Goal: Task Accomplishment & Management: Manage account settings

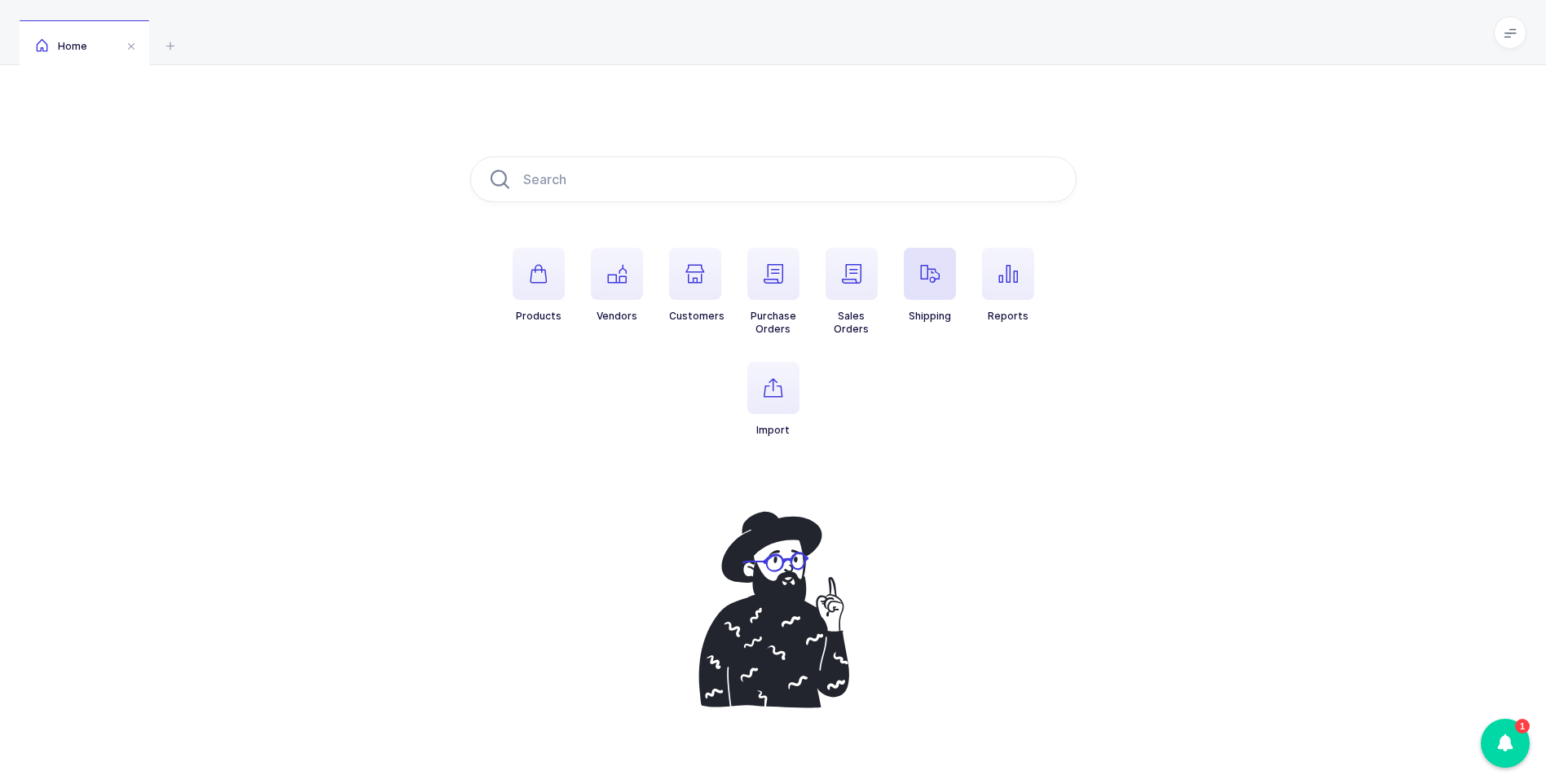
click at [916, 280] on span "button" at bounding box center [929, 273] width 52 height 52
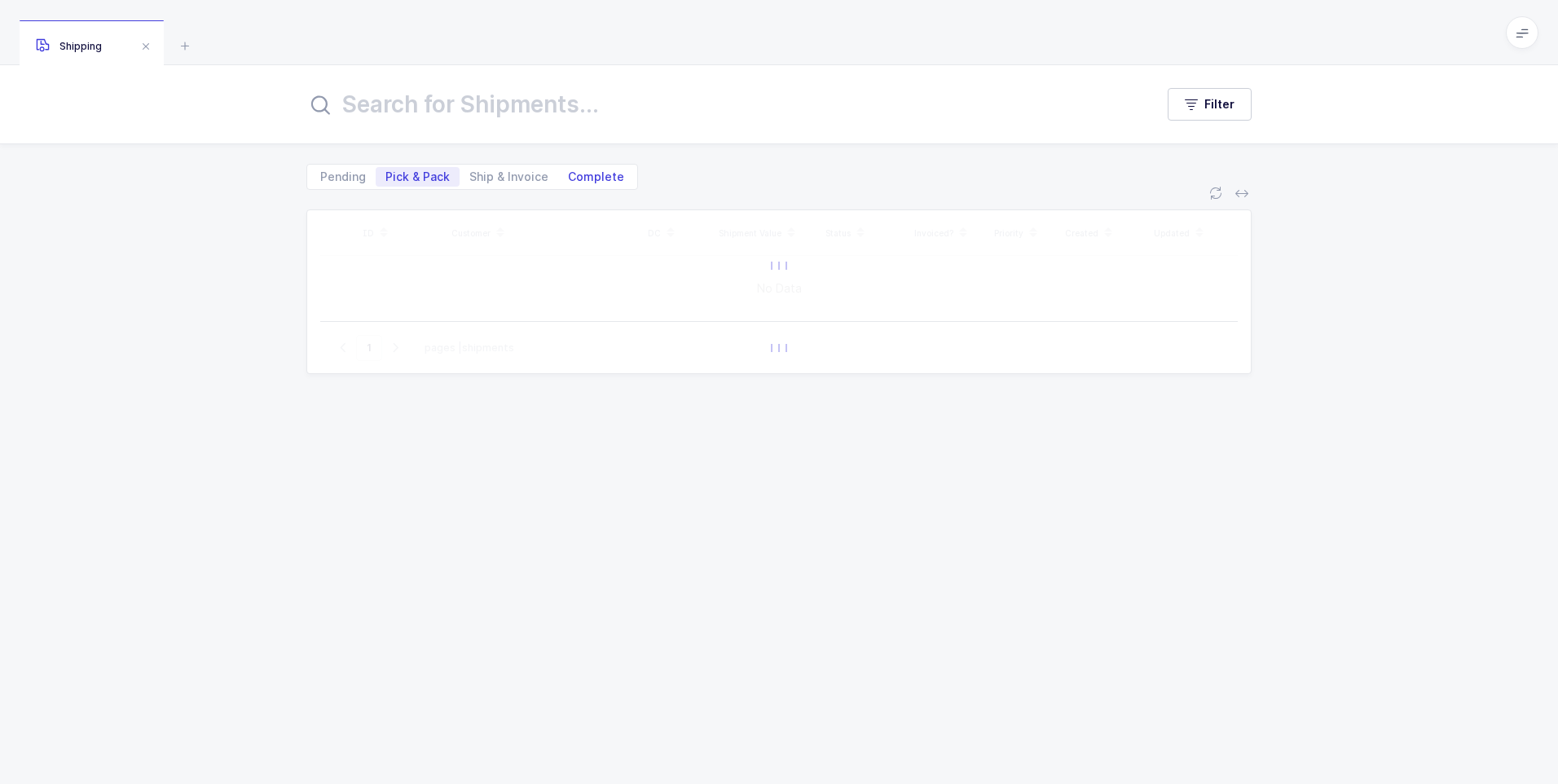
click at [582, 179] on span "Complete" at bounding box center [596, 177] width 56 height 12
click at [569, 178] on input "Complete" at bounding box center [564, 172] width 11 height 11
radio input "true"
radio input "false"
click at [529, 112] on input "text" at bounding box center [720, 104] width 829 height 39
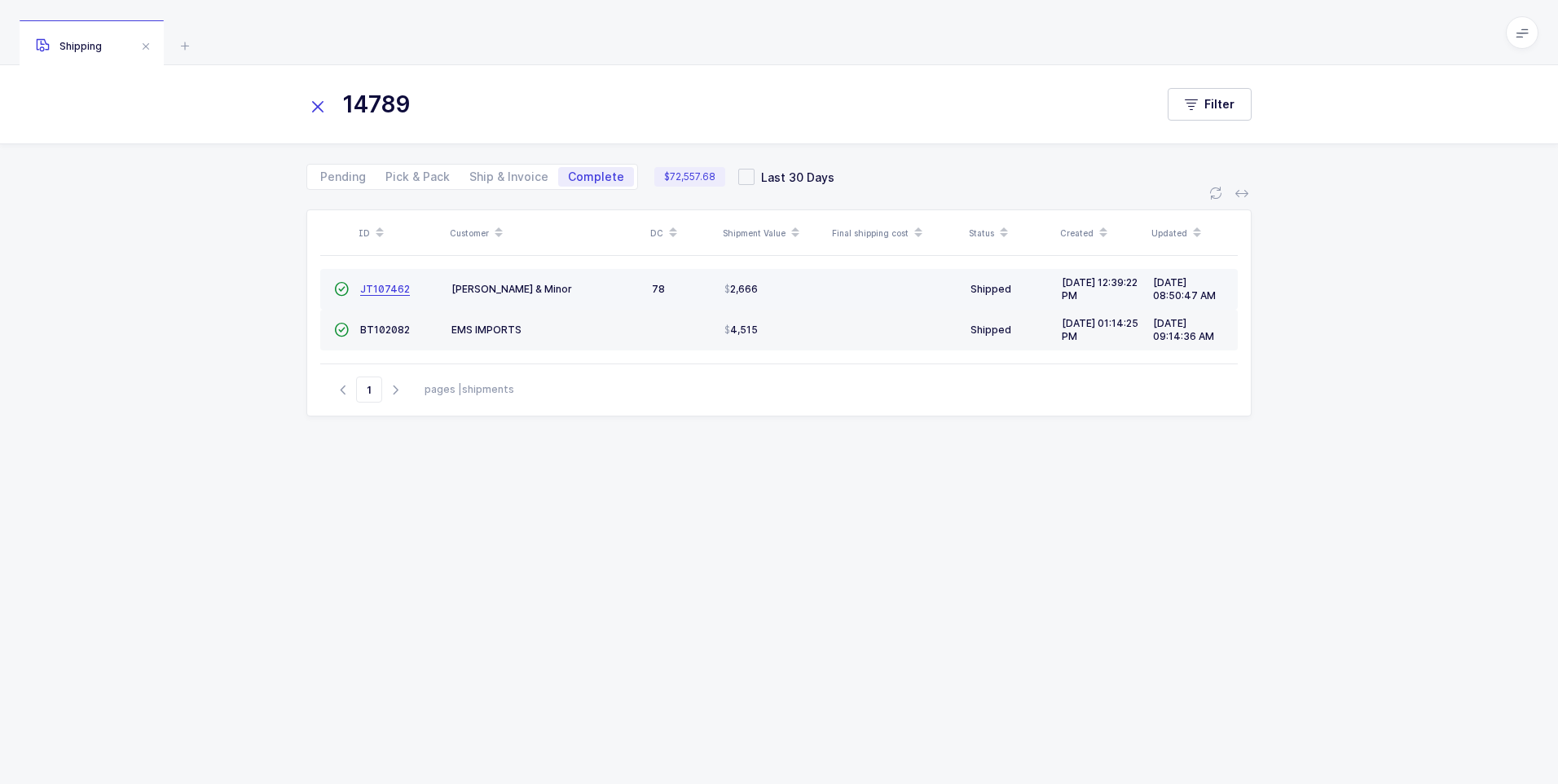
type input "14789"
click at [368, 289] on span "JT107462" at bounding box center [384, 288] width 50 height 12
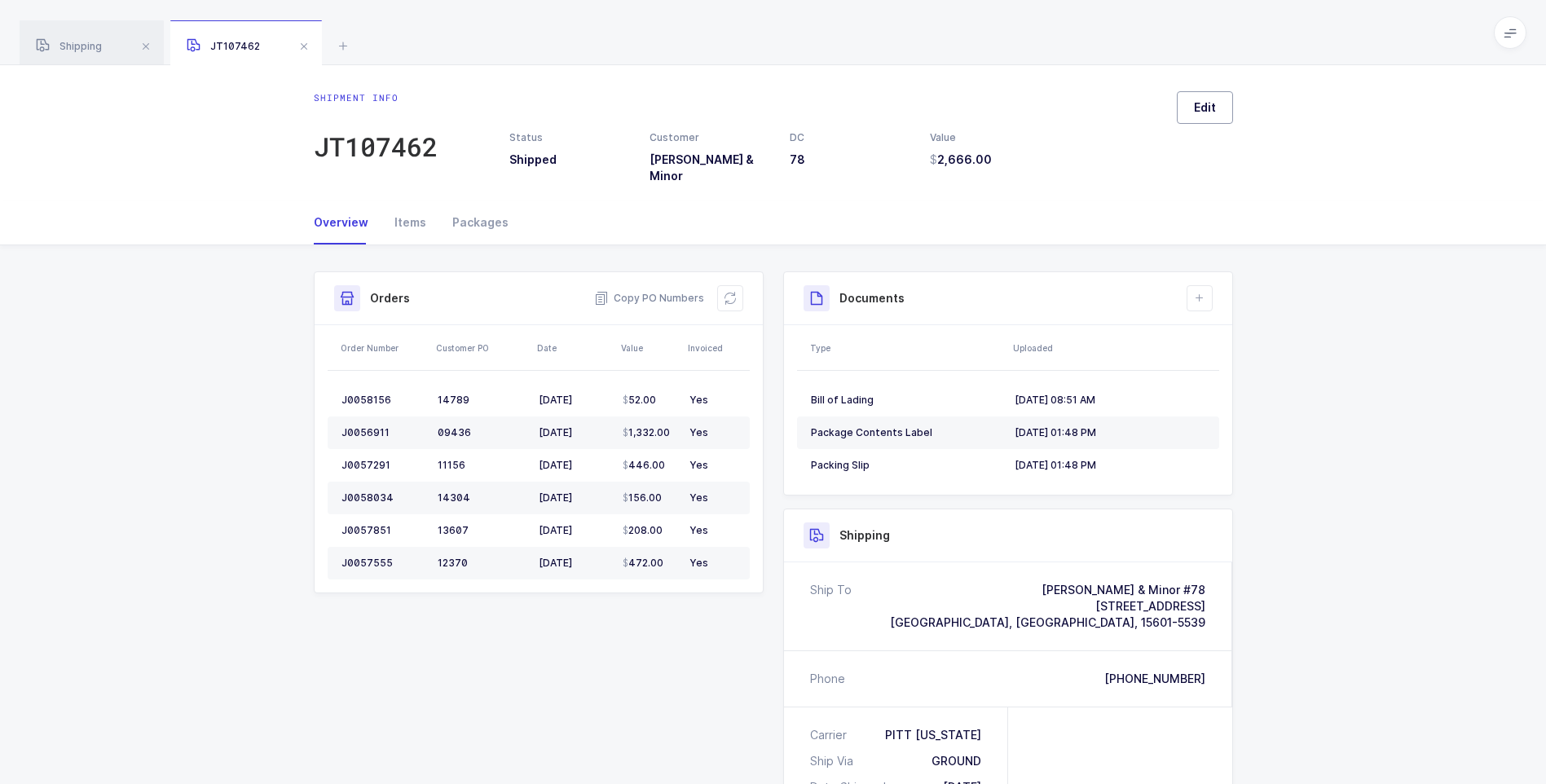
click at [1203, 109] on span "Edit" at bounding box center [1205, 107] width 22 height 16
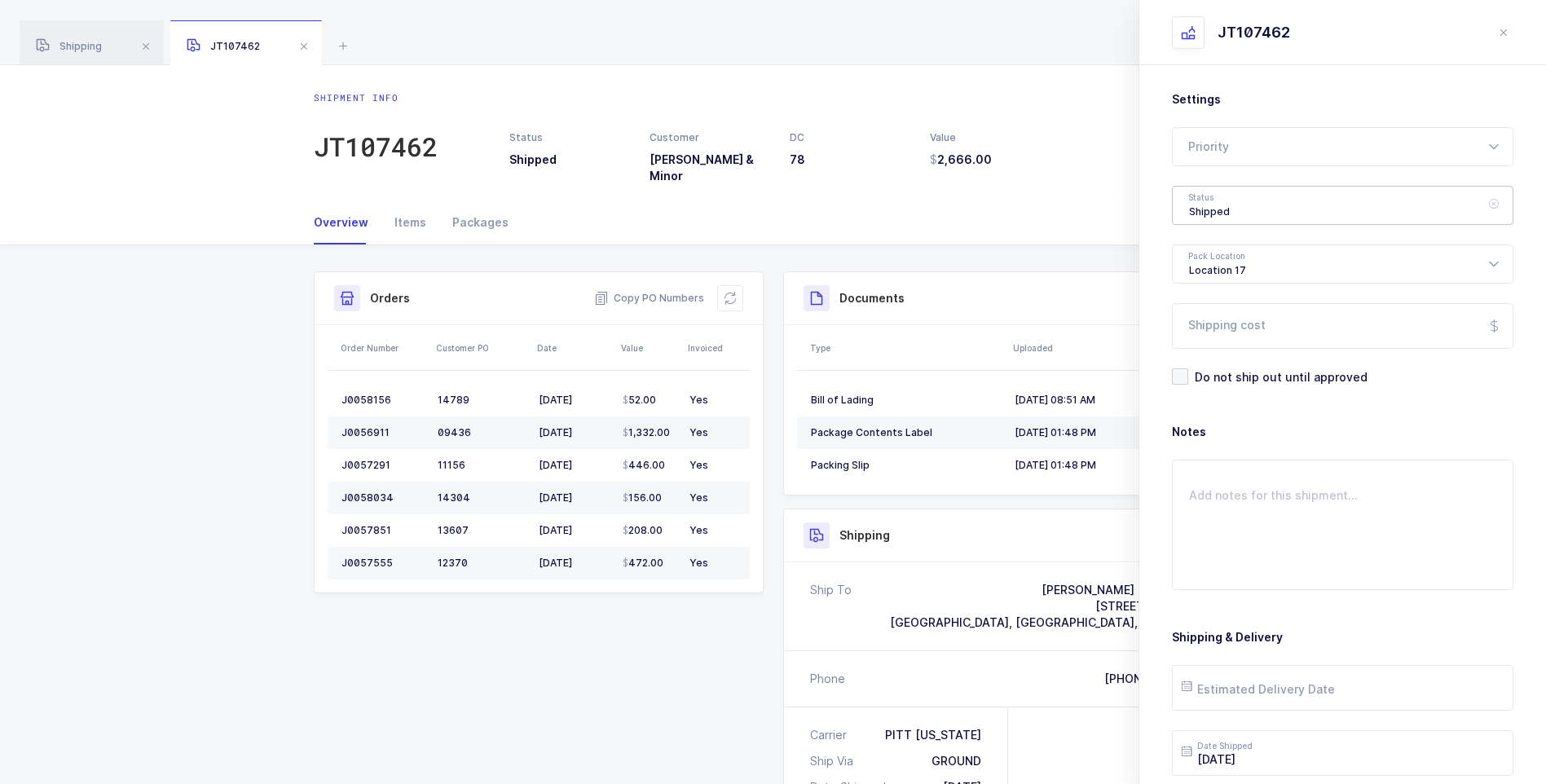
click at [1220, 205] on div "Shipped" at bounding box center [1343, 205] width 342 height 39
click at [1249, 348] on li "Delivered" at bounding box center [1349, 356] width 339 height 26
type input "Delivered"
click at [1249, 334] on input "Shipping cost" at bounding box center [1343, 326] width 342 height 46
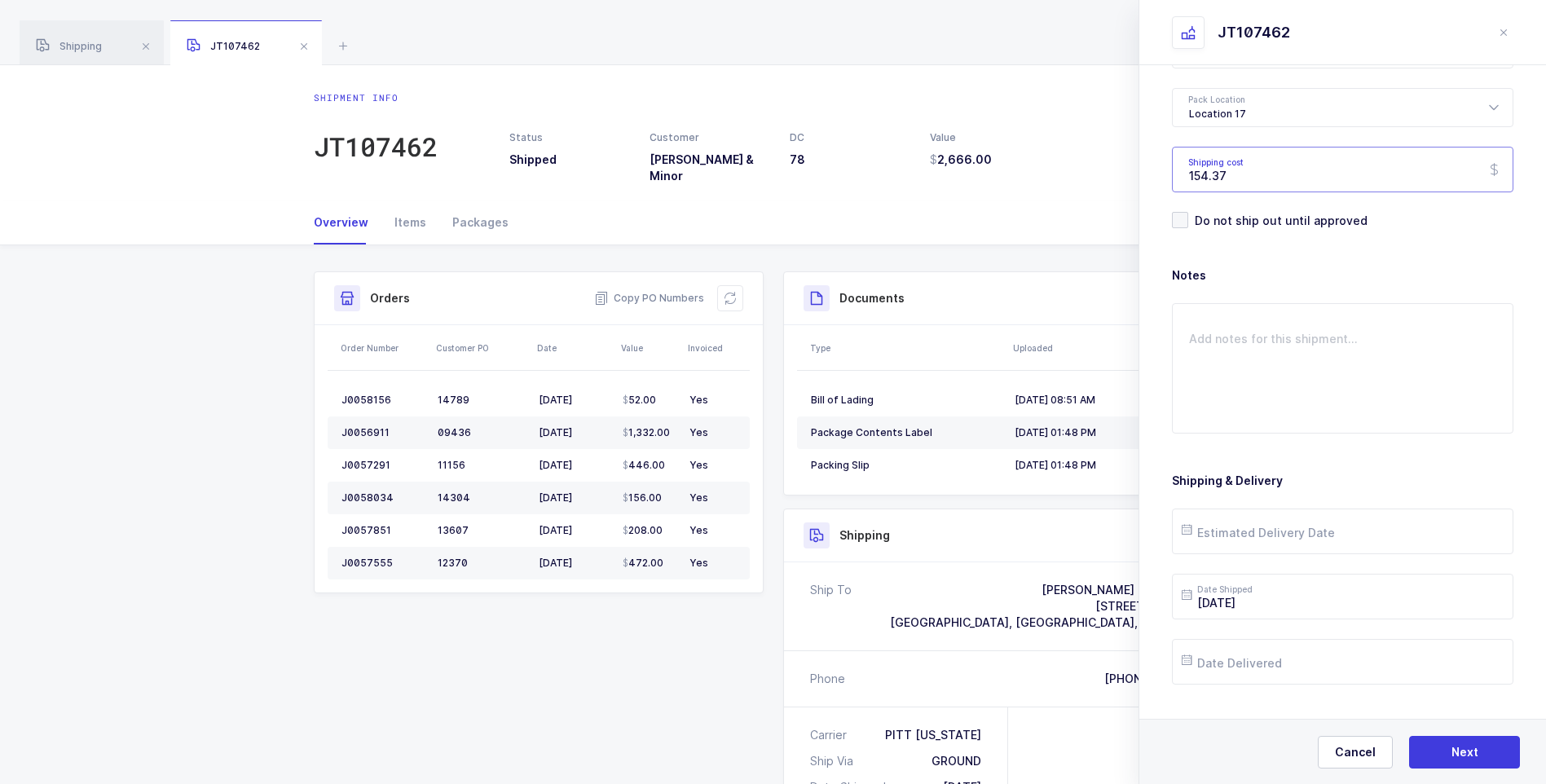
scroll to position [188, 0]
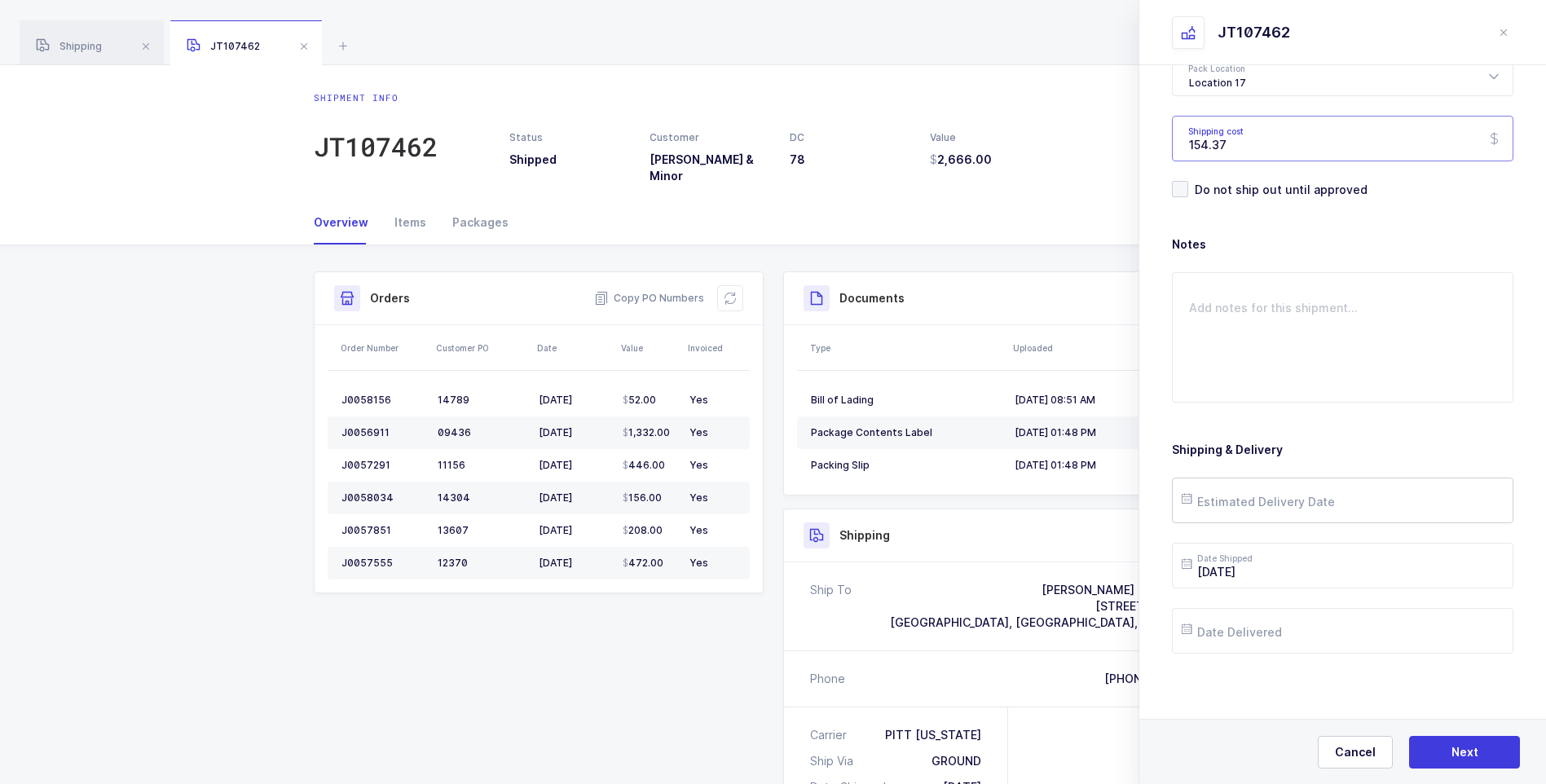
type input "154.37"
click at [1257, 499] on input "text" at bounding box center [1343, 500] width 342 height 46
click at [1297, 406] on span "27" at bounding box center [1304, 408] width 19 height 19
type input "[DATE]"
click at [1268, 623] on input "text" at bounding box center [1343, 630] width 342 height 46
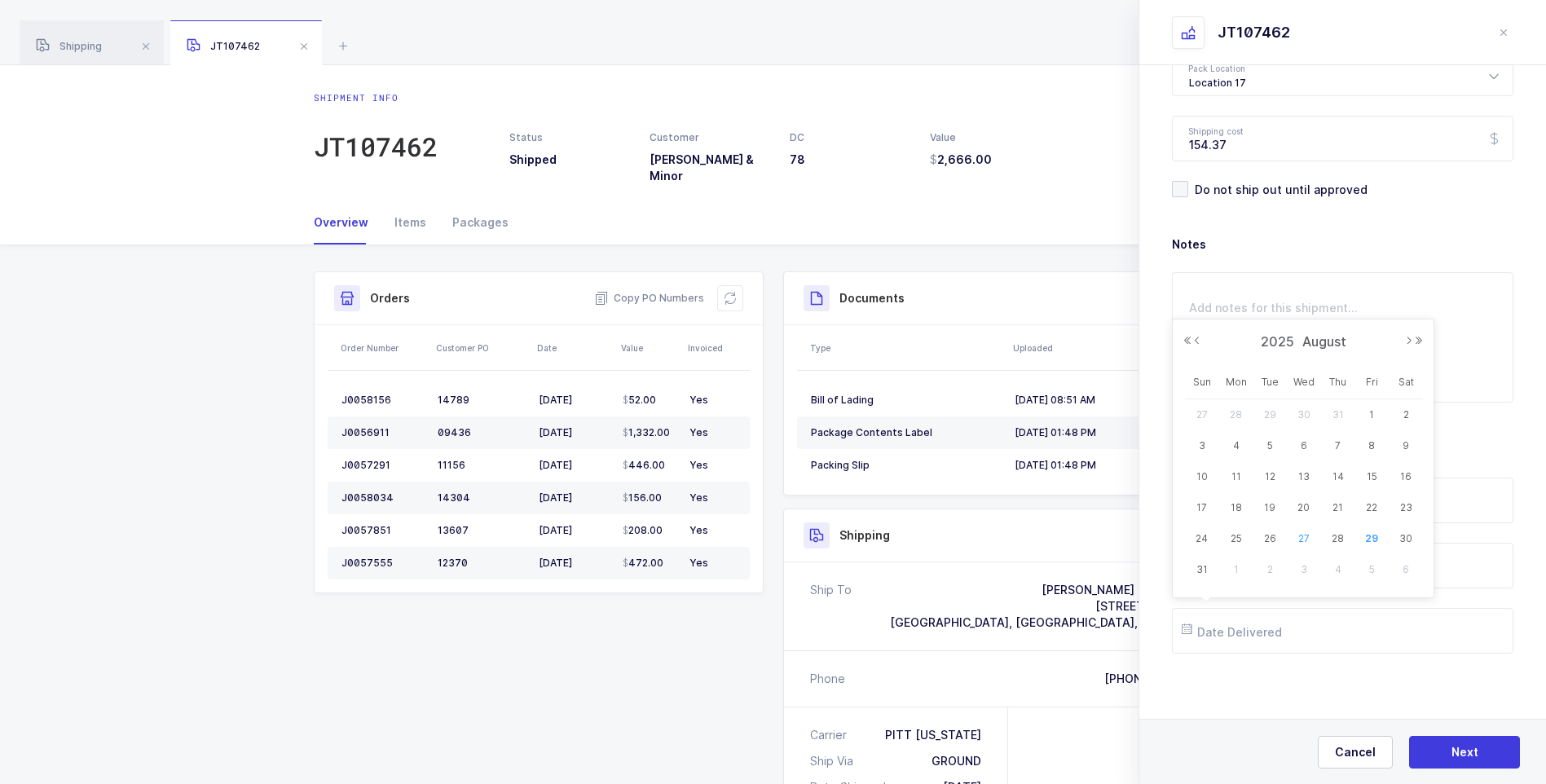
click at [1305, 539] on span "27" at bounding box center [1304, 538] width 19 height 19
type input "[DATE]"
drag, startPoint x: 1498, startPoint y: 751, endPoint x: 1452, endPoint y: 664, distance: 98.4
click at [1496, 747] on button "Next" at bounding box center [1465, 752] width 111 height 33
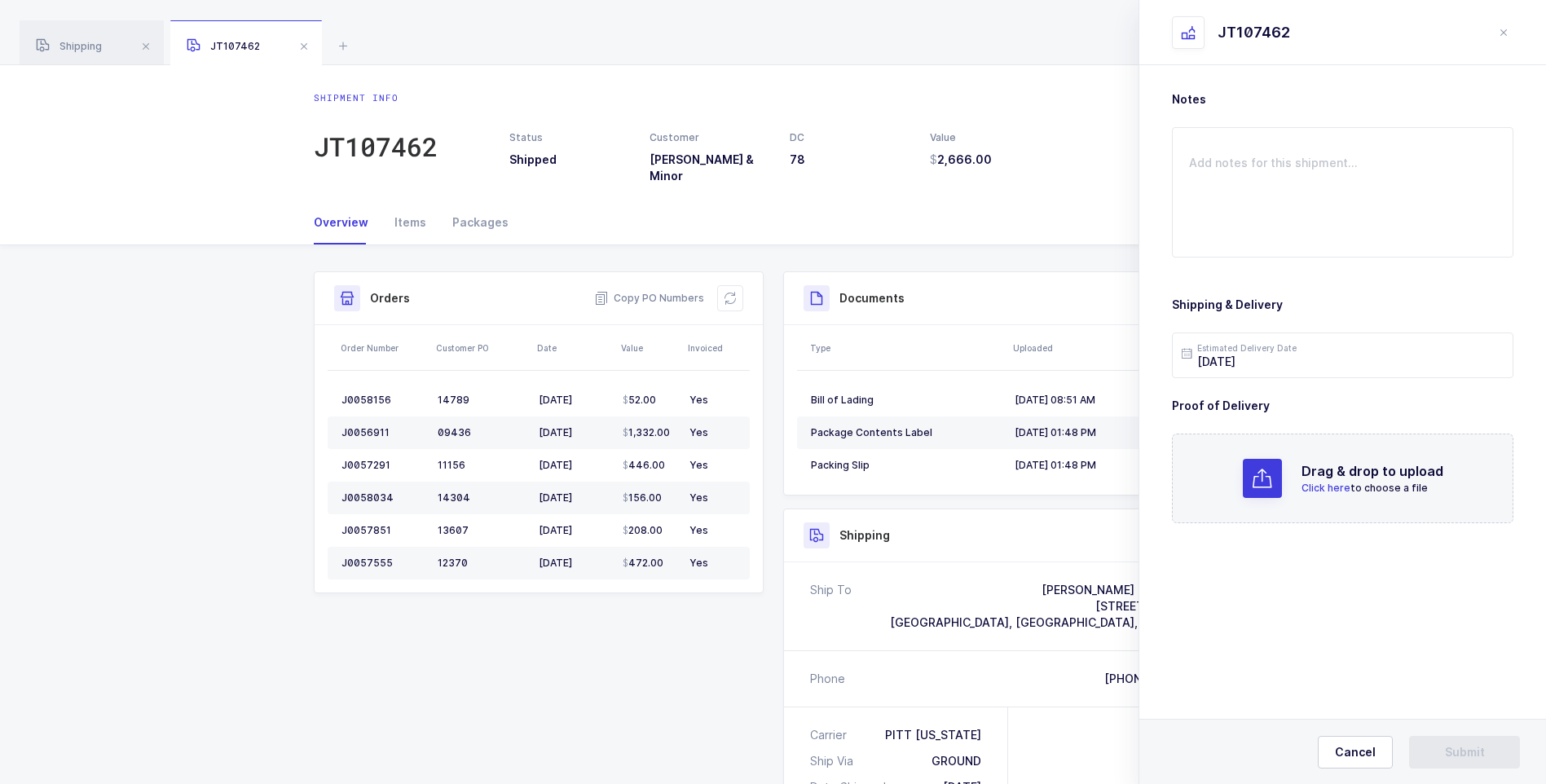
scroll to position [0, 0]
click at [1321, 490] on span "Click here" at bounding box center [1326, 487] width 49 height 12
click at [1467, 748] on span "Submit" at bounding box center [1465, 752] width 40 height 16
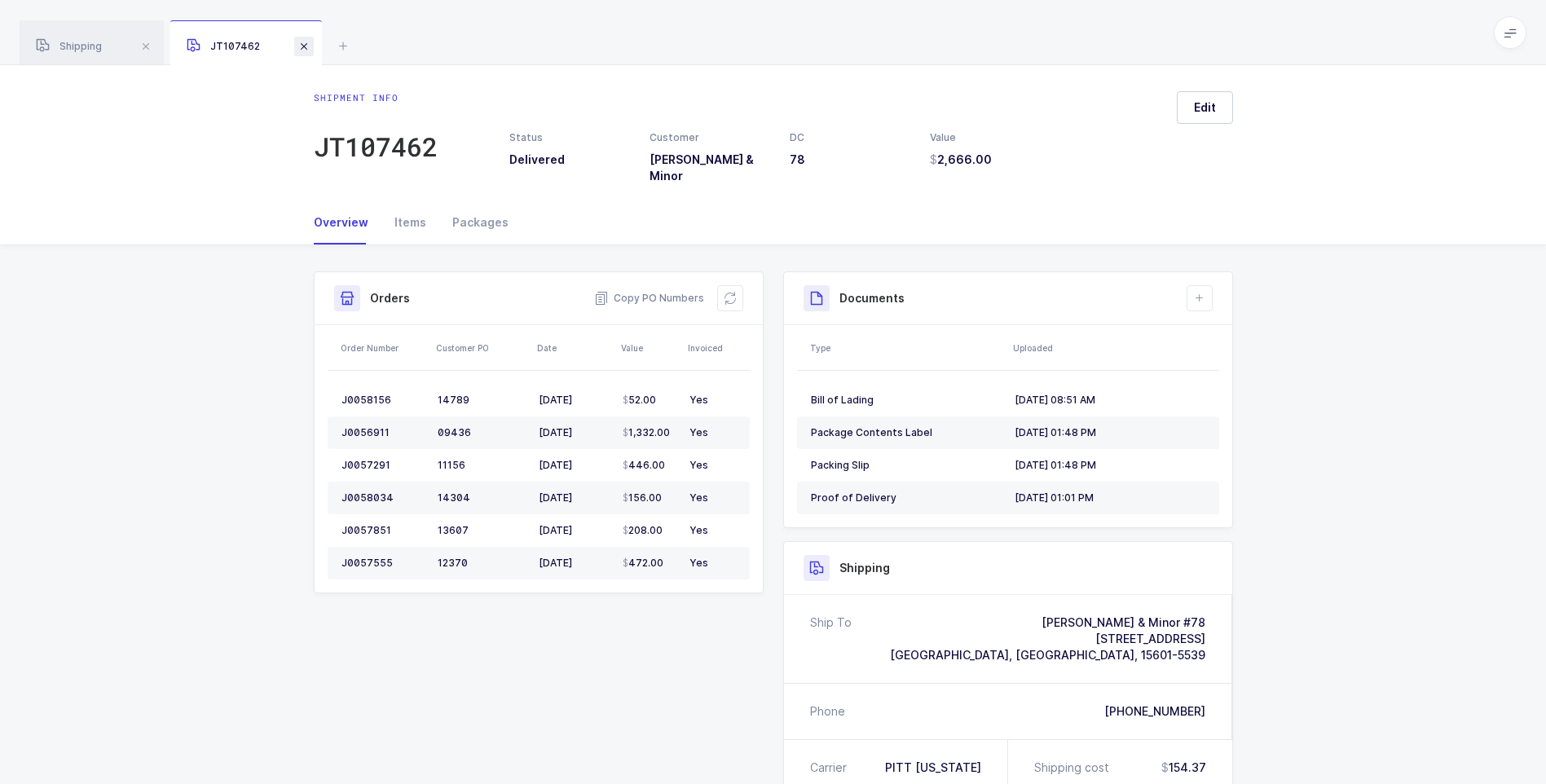
click at [311, 54] on span at bounding box center [303, 46] width 19 height 19
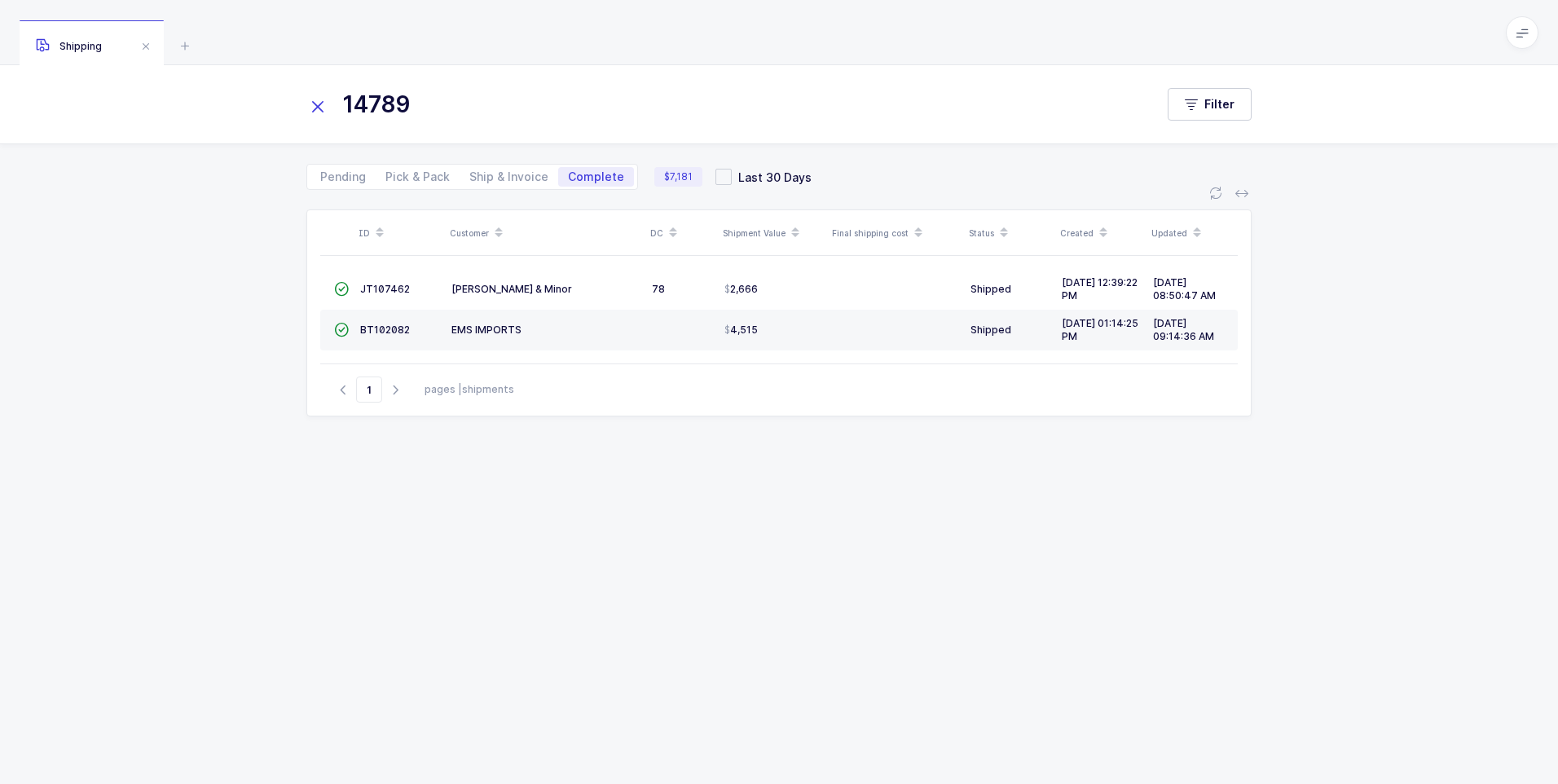
drag, startPoint x: 321, startPoint y: 104, endPoint x: 368, endPoint y: 108, distance: 47.2
click at [336, 106] on div "14789" at bounding box center [729, 104] width 848 height 39
click at [374, 109] on input "14789" at bounding box center [720, 104] width 829 height 39
drag, startPoint x: 311, startPoint y: 107, endPoint x: 341, endPoint y: 107, distance: 30.0
click at [312, 107] on icon at bounding box center [317, 107] width 23 height 23
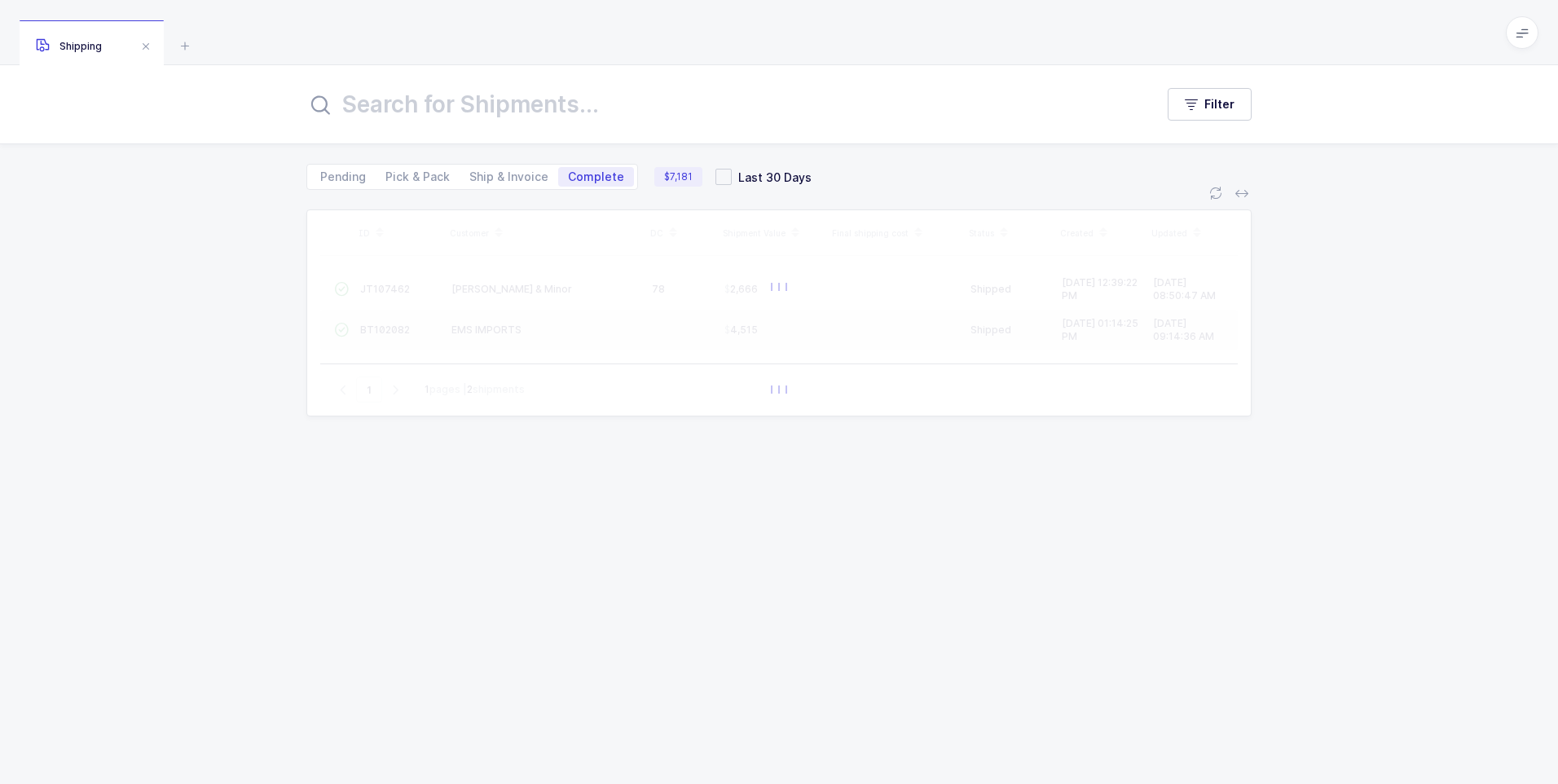
click at [356, 108] on input "text" at bounding box center [720, 104] width 829 height 39
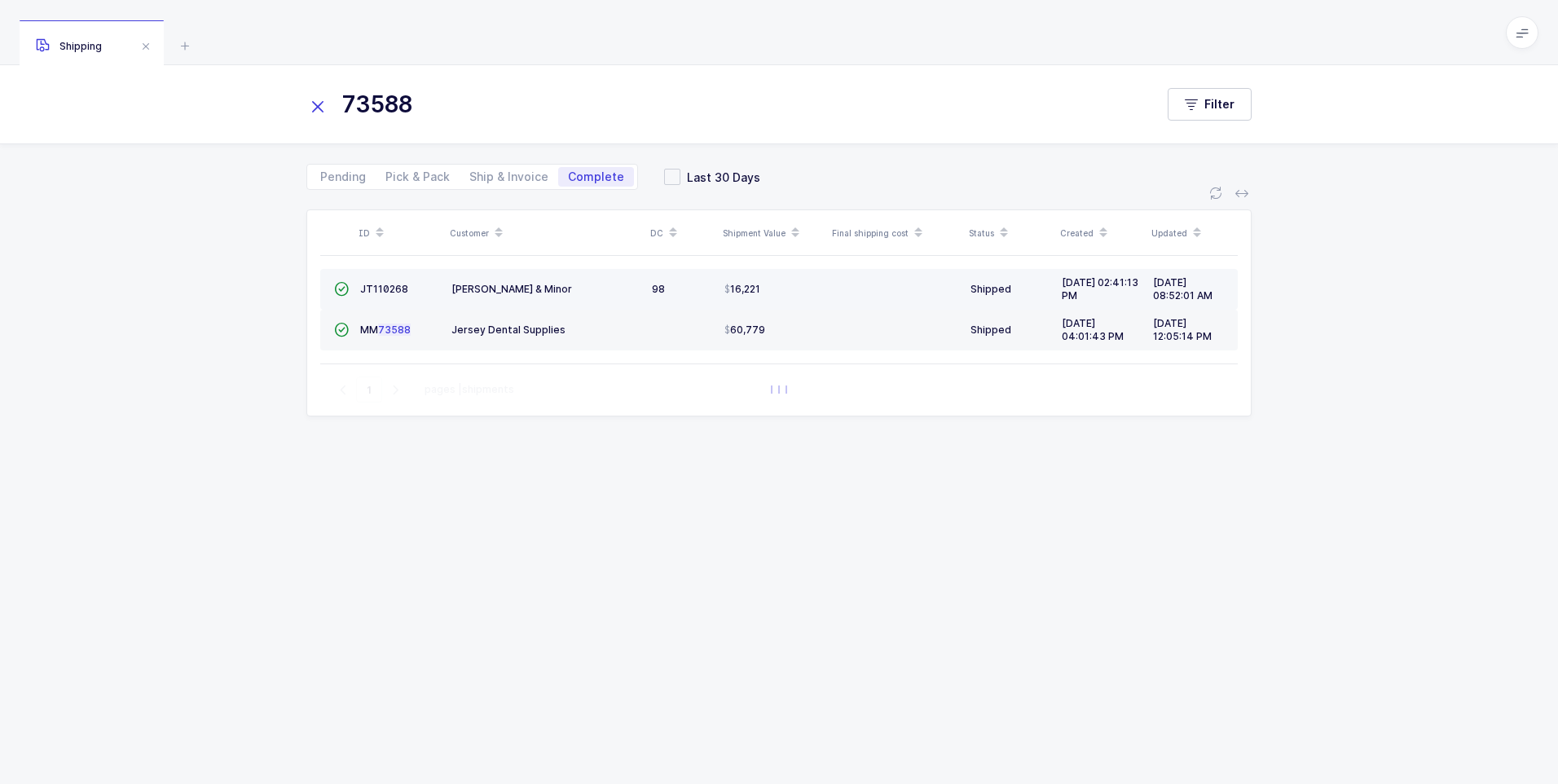
type input "73588"
click at [375, 281] on td "JT110268" at bounding box center [399, 289] width 91 height 41
click at [397, 293] on span "JT110268" at bounding box center [383, 288] width 48 height 12
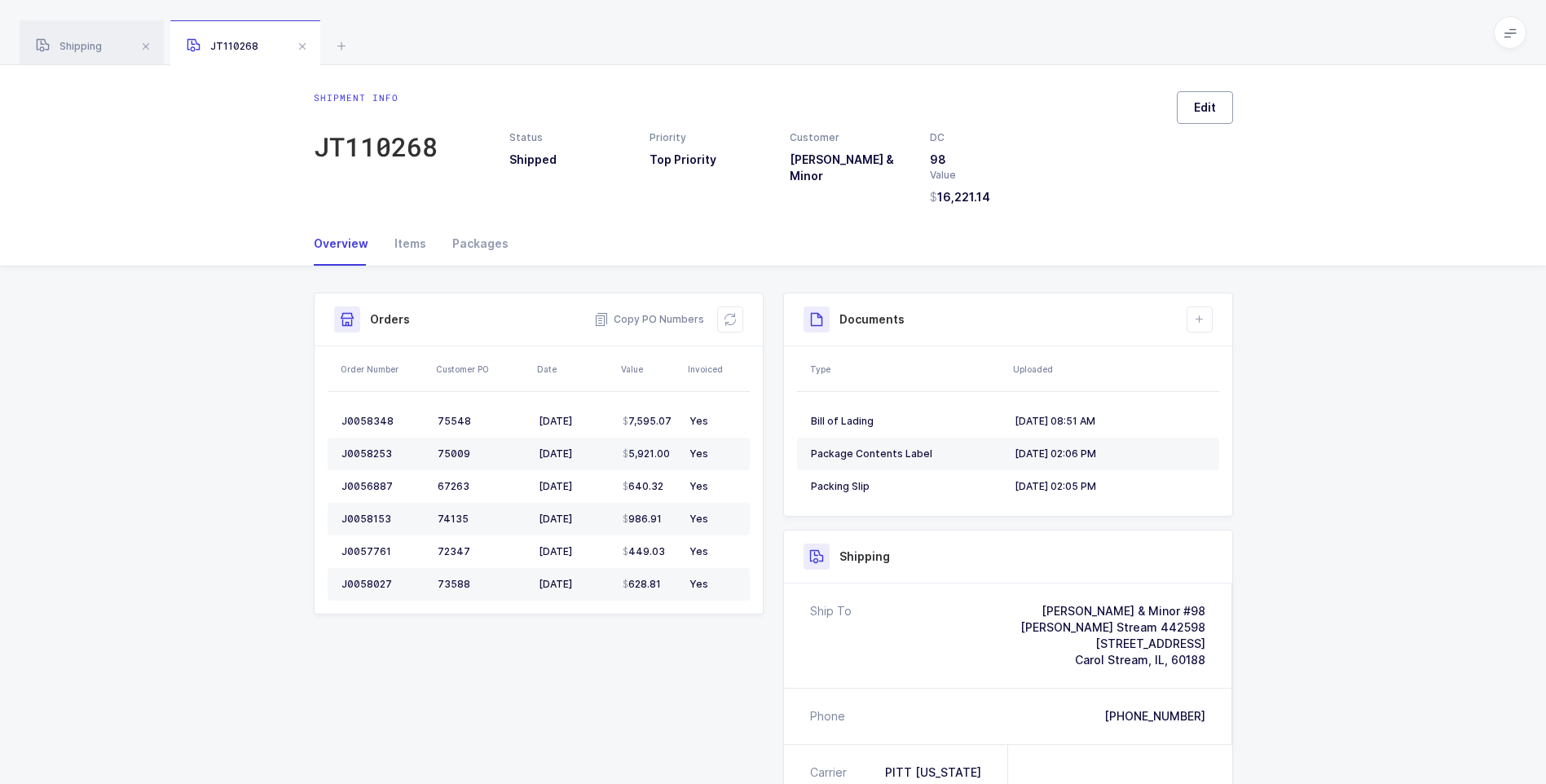
click at [1222, 104] on button "Edit" at bounding box center [1205, 107] width 56 height 33
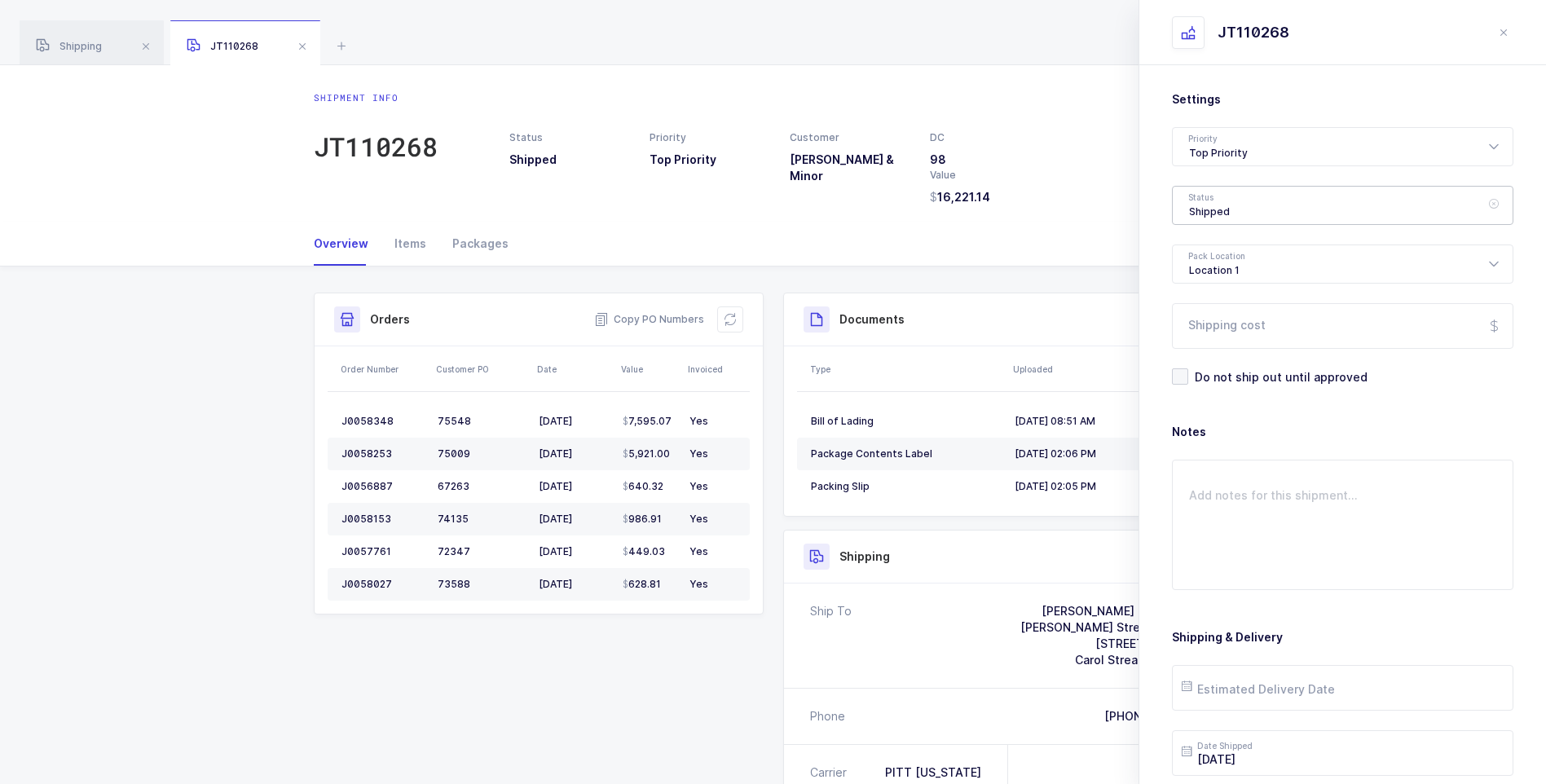
click at [1222, 213] on div "Shipped" at bounding box center [1343, 205] width 342 height 39
click at [1213, 354] on span "Delivered" at bounding box center [1216, 355] width 55 height 14
type input "Delivered"
click at [1220, 329] on input "Shipping cost" at bounding box center [1343, 326] width 342 height 46
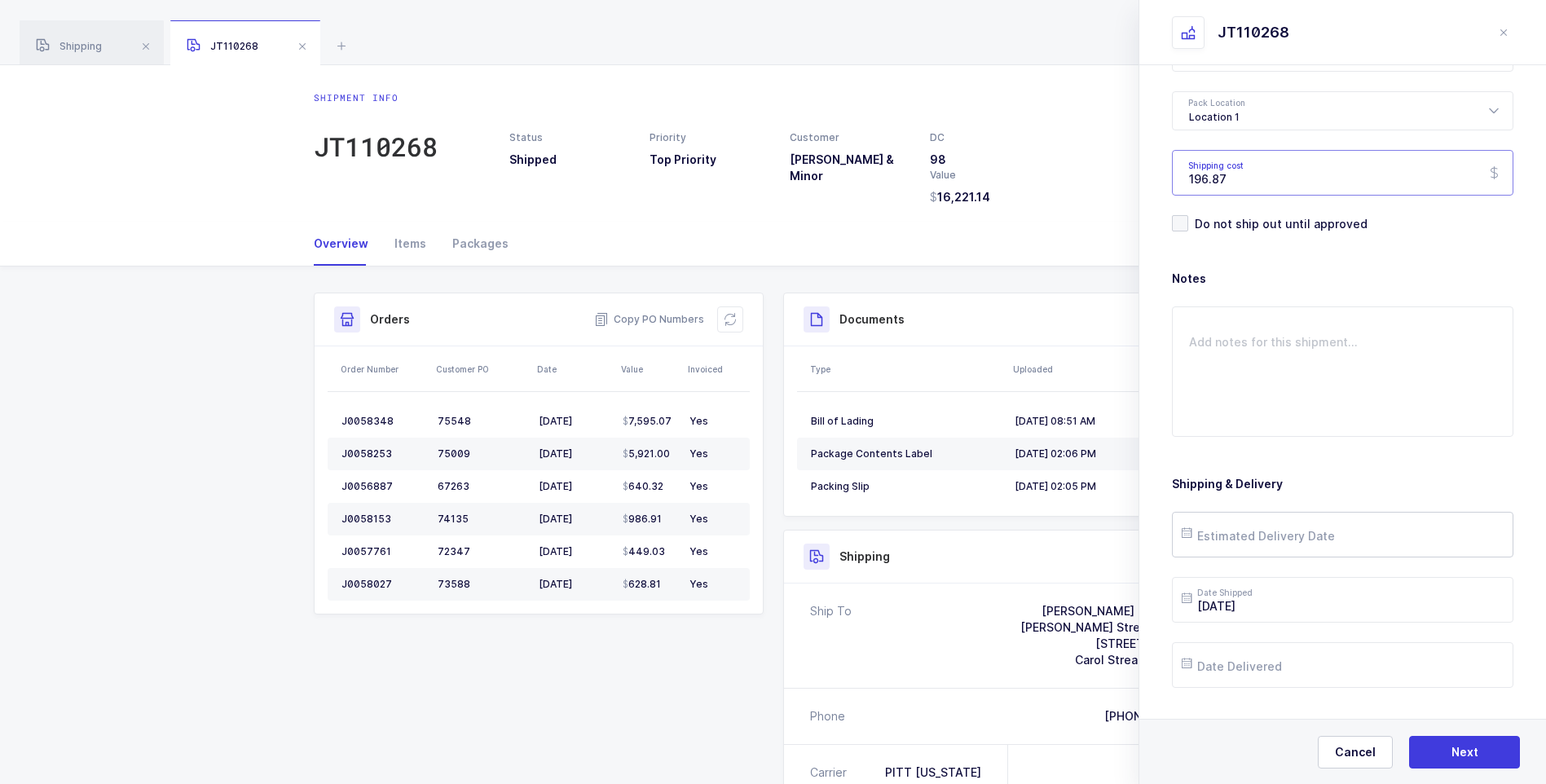
scroll to position [188, 0]
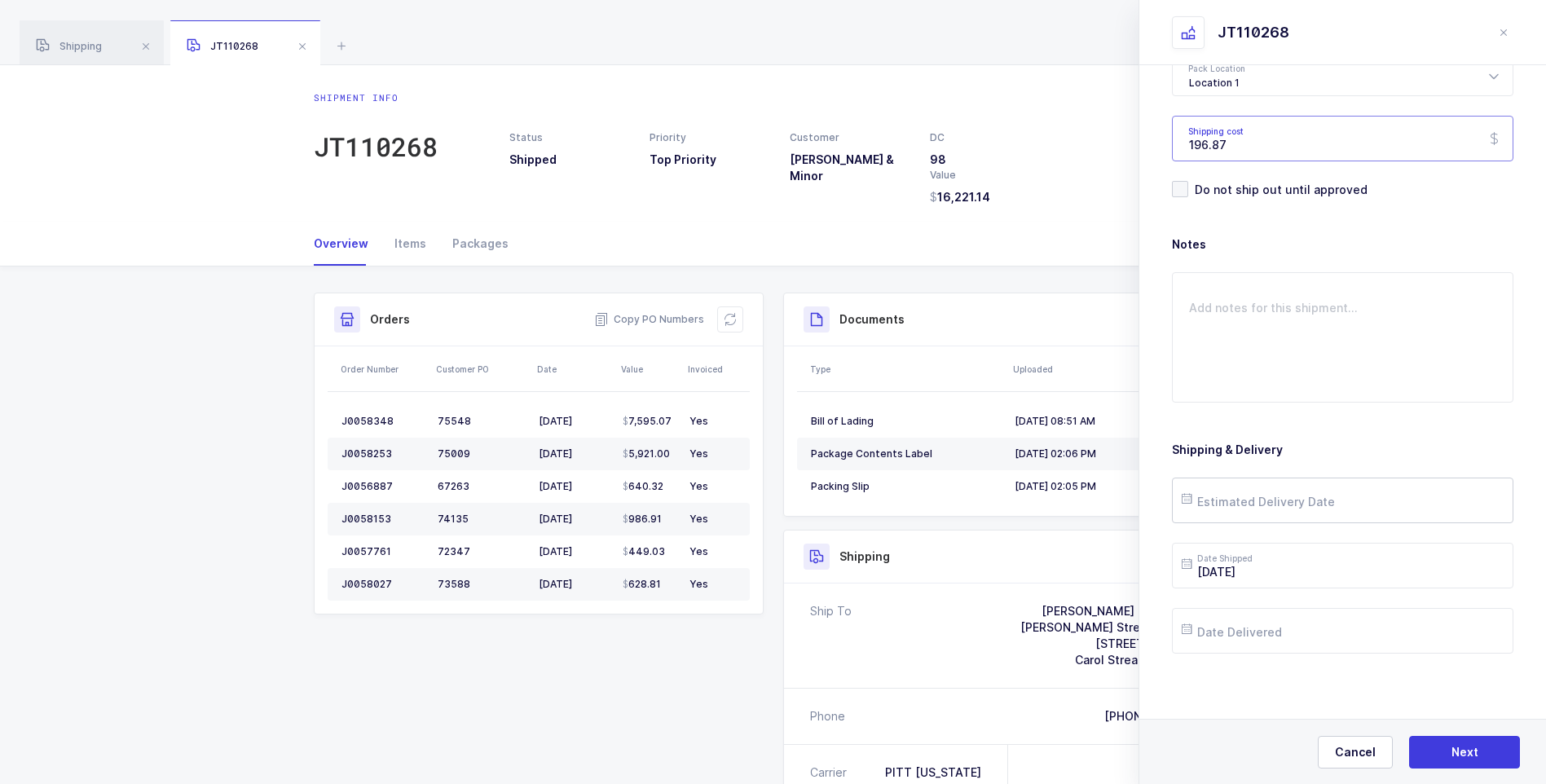
type input "196.87"
click at [1281, 499] on input "text" at bounding box center [1343, 500] width 342 height 46
click at [1332, 408] on span "28" at bounding box center [1337, 408] width 19 height 19
type input "[DATE]"
click at [1269, 639] on input "text" at bounding box center [1343, 630] width 342 height 46
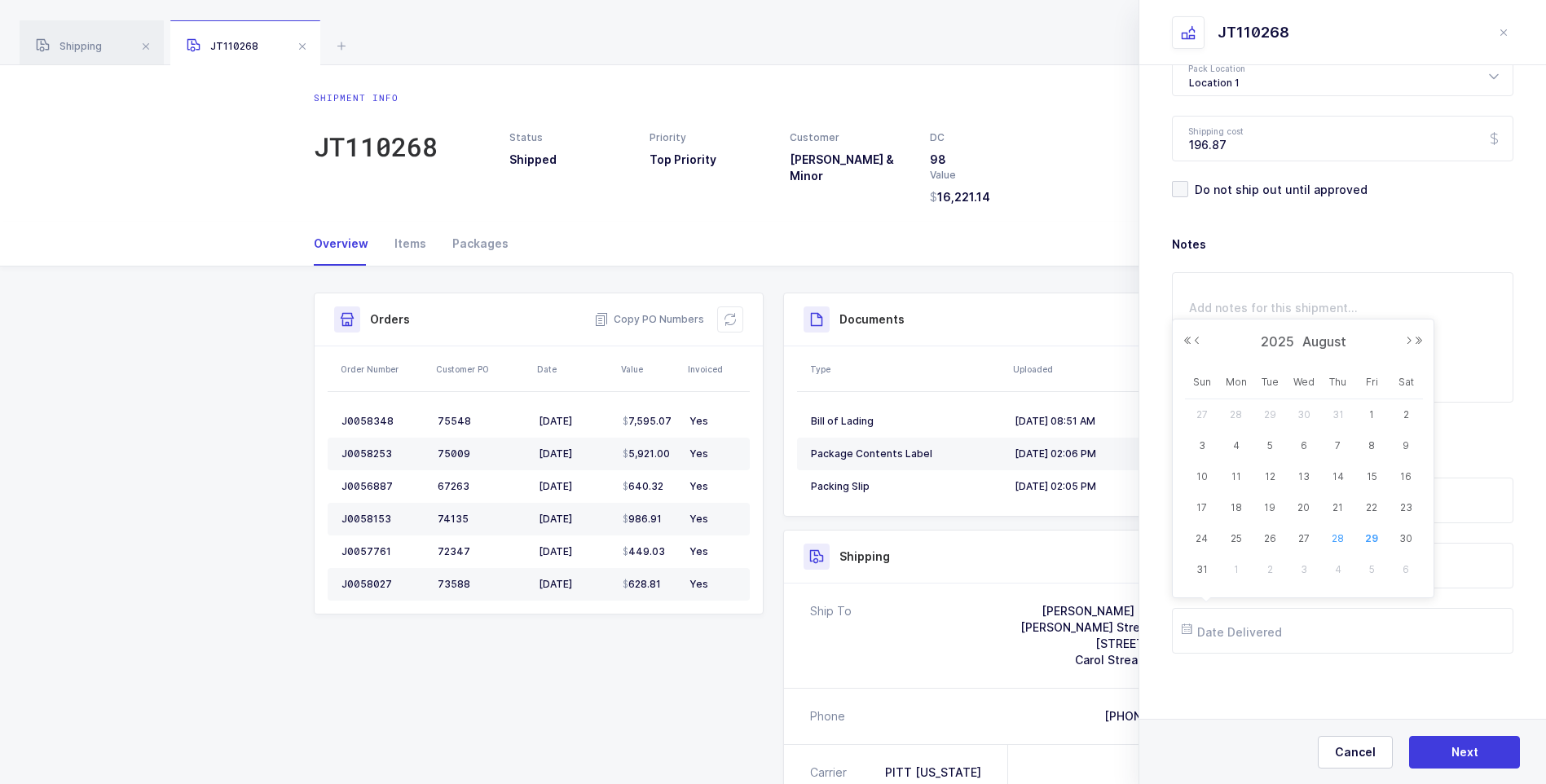
click at [1336, 535] on span "28" at bounding box center [1337, 538] width 19 height 19
type input "[DATE]"
click at [1451, 746] on button "Next" at bounding box center [1465, 752] width 111 height 33
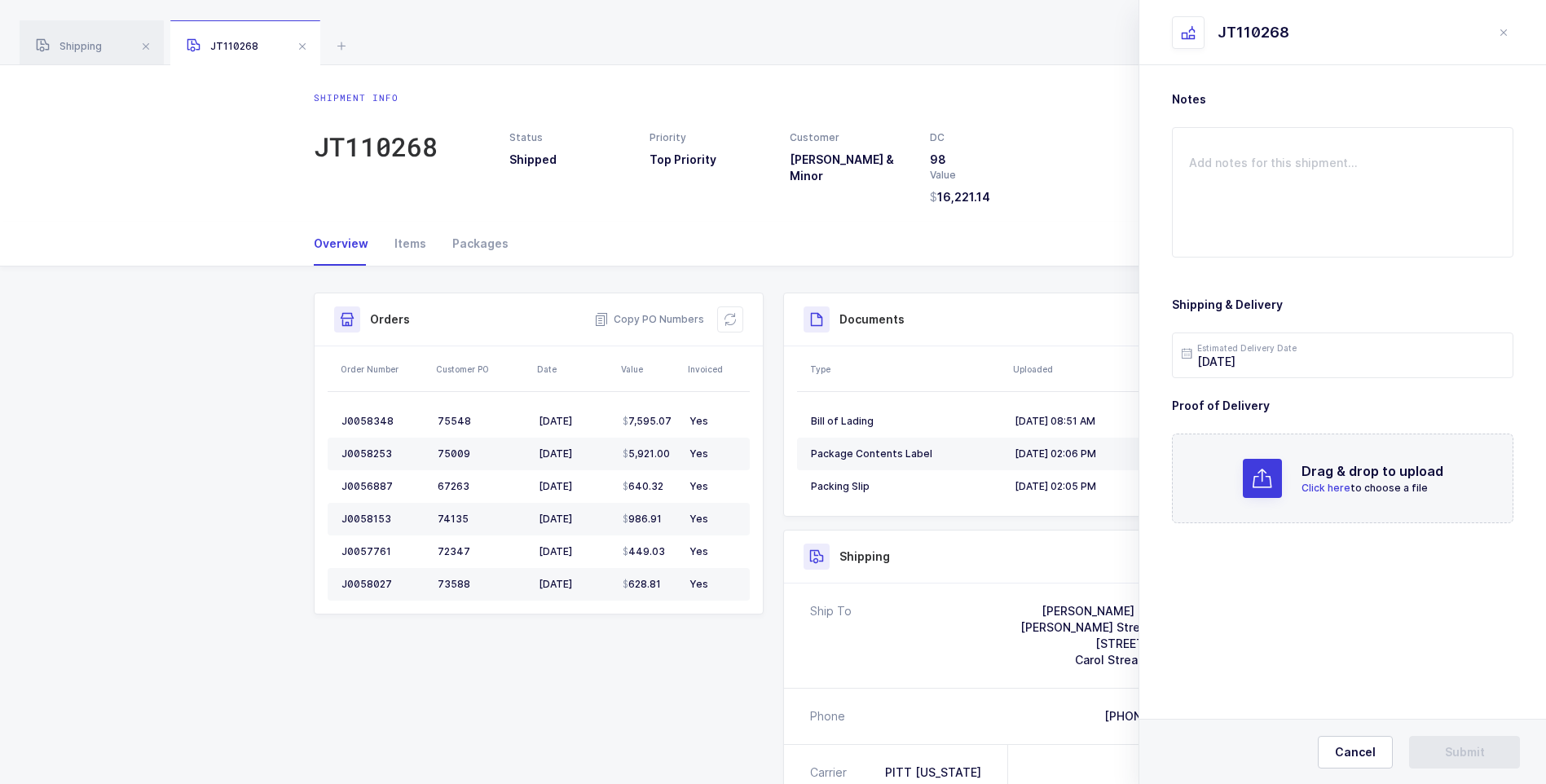
scroll to position [0, 0]
click at [1323, 489] on span "Click here" at bounding box center [1326, 487] width 49 height 12
click at [1427, 747] on button "Submit" at bounding box center [1465, 752] width 111 height 33
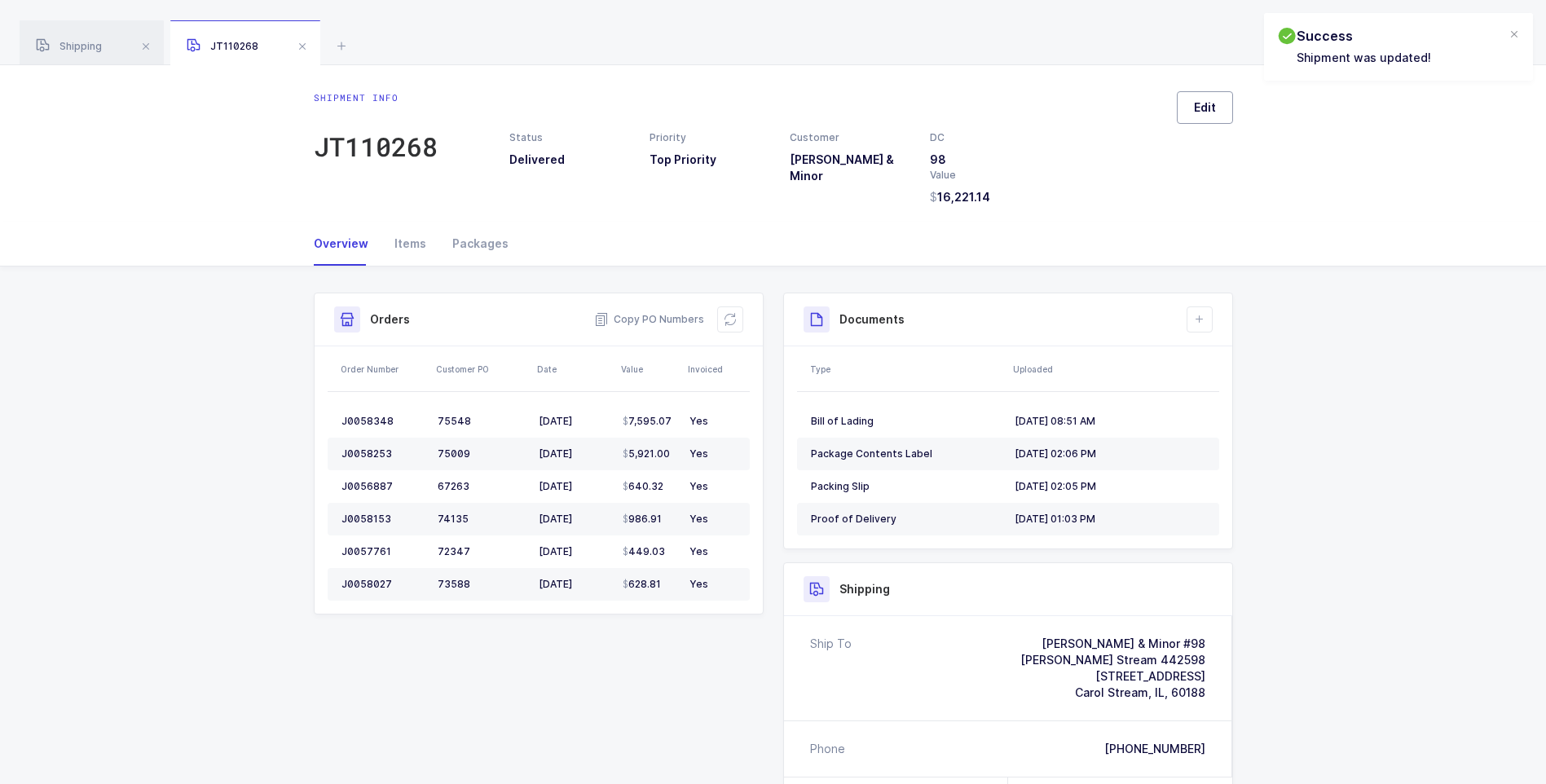
click at [1196, 107] on span "Edit" at bounding box center [1205, 107] width 22 height 16
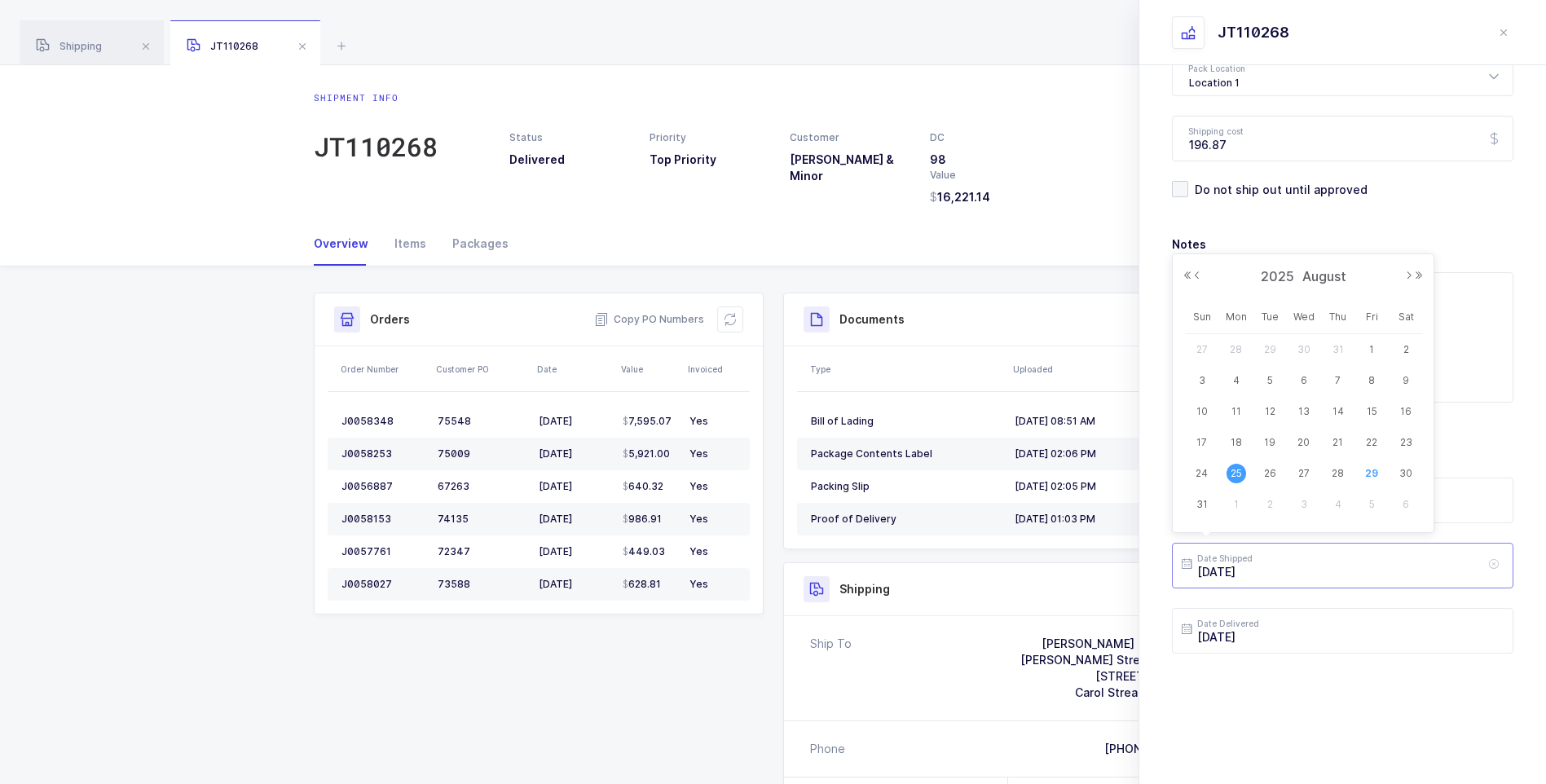
click at [1291, 572] on input "[DATE]" at bounding box center [1343, 565] width 342 height 46
click at [1312, 437] on span "20" at bounding box center [1304, 442] width 19 height 19
type input "[DATE]"
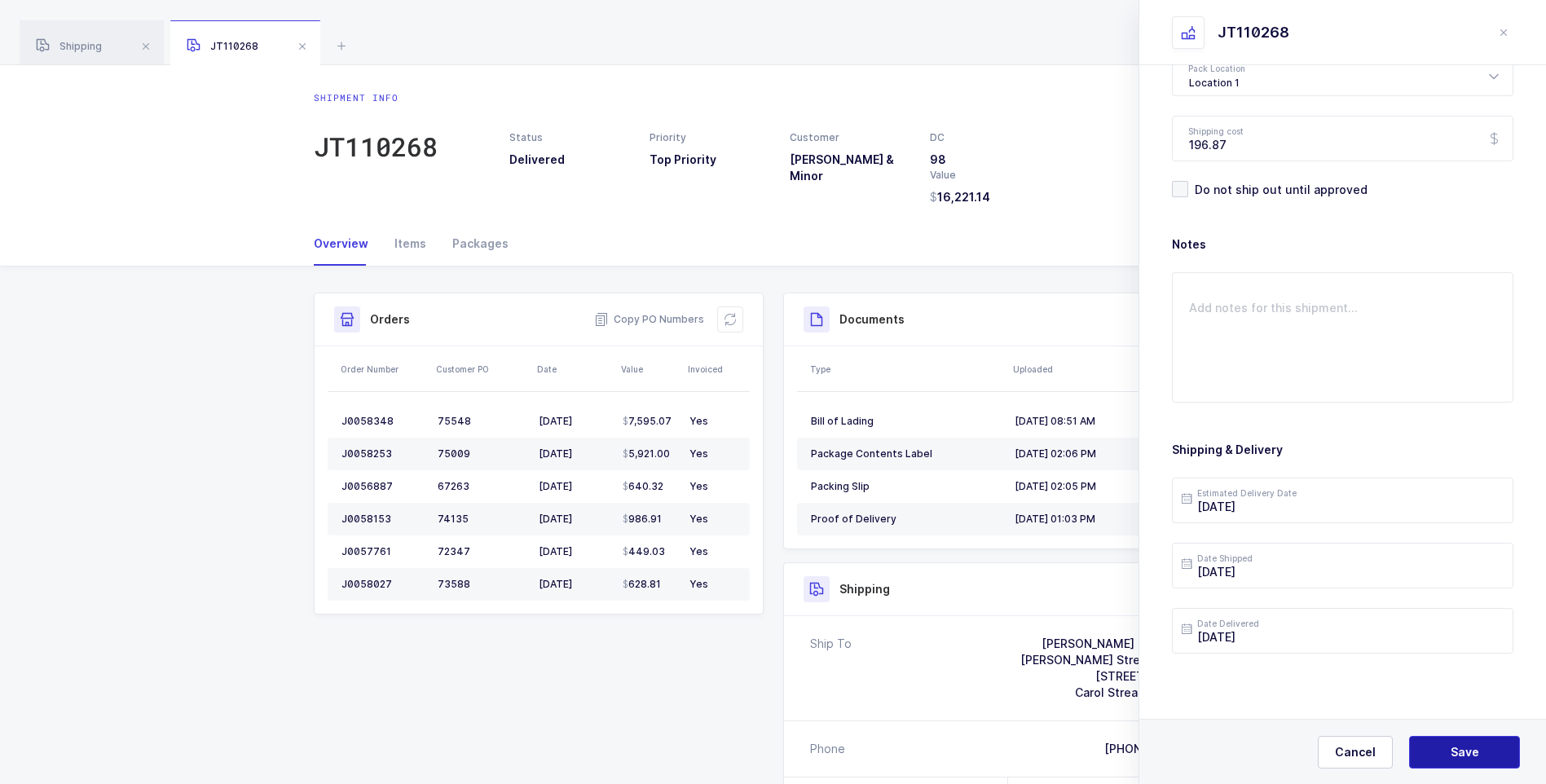
click at [1452, 758] on span "Save" at bounding box center [1465, 752] width 28 height 16
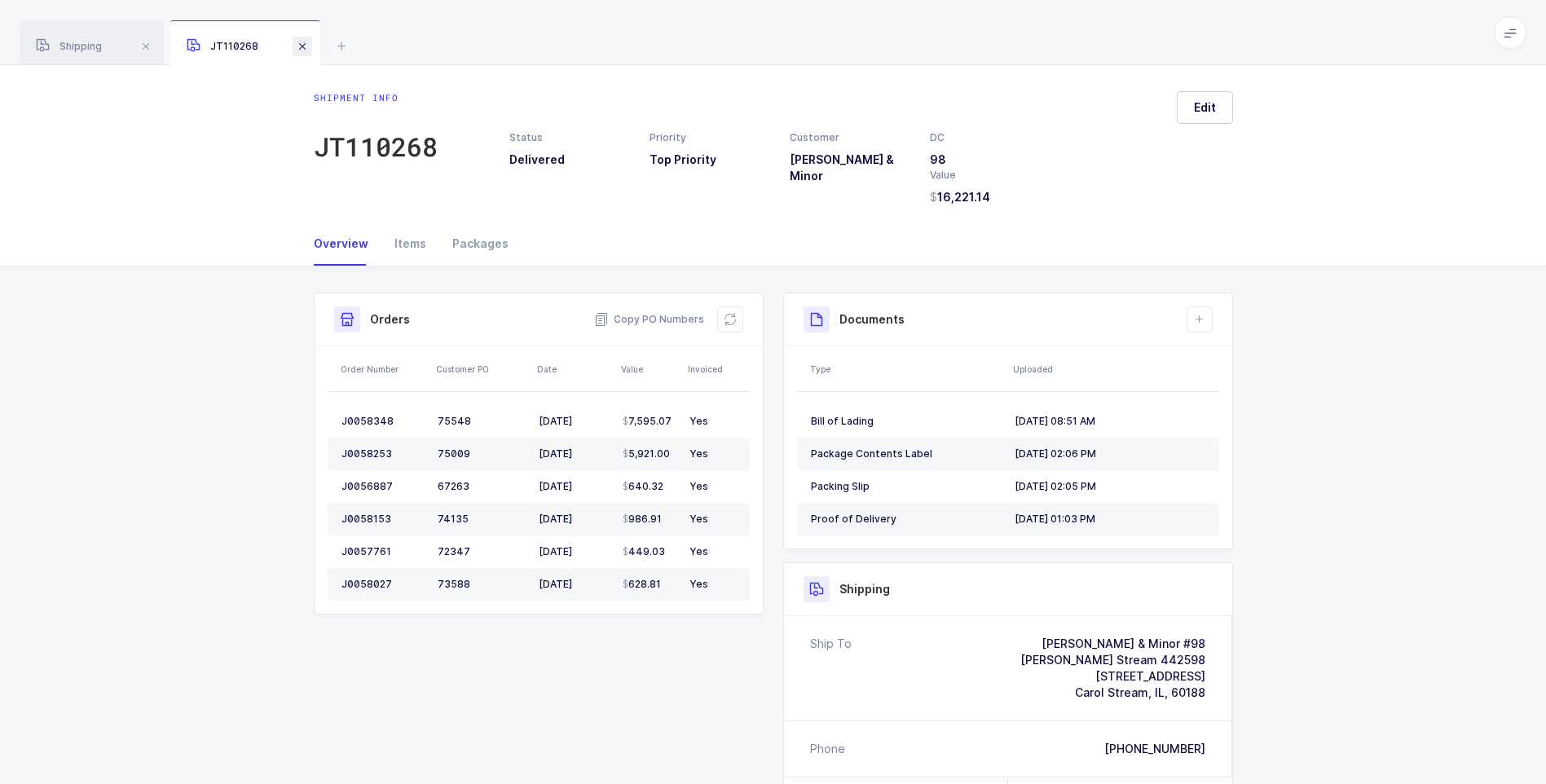
click at [304, 50] on span at bounding box center [302, 46] width 19 height 19
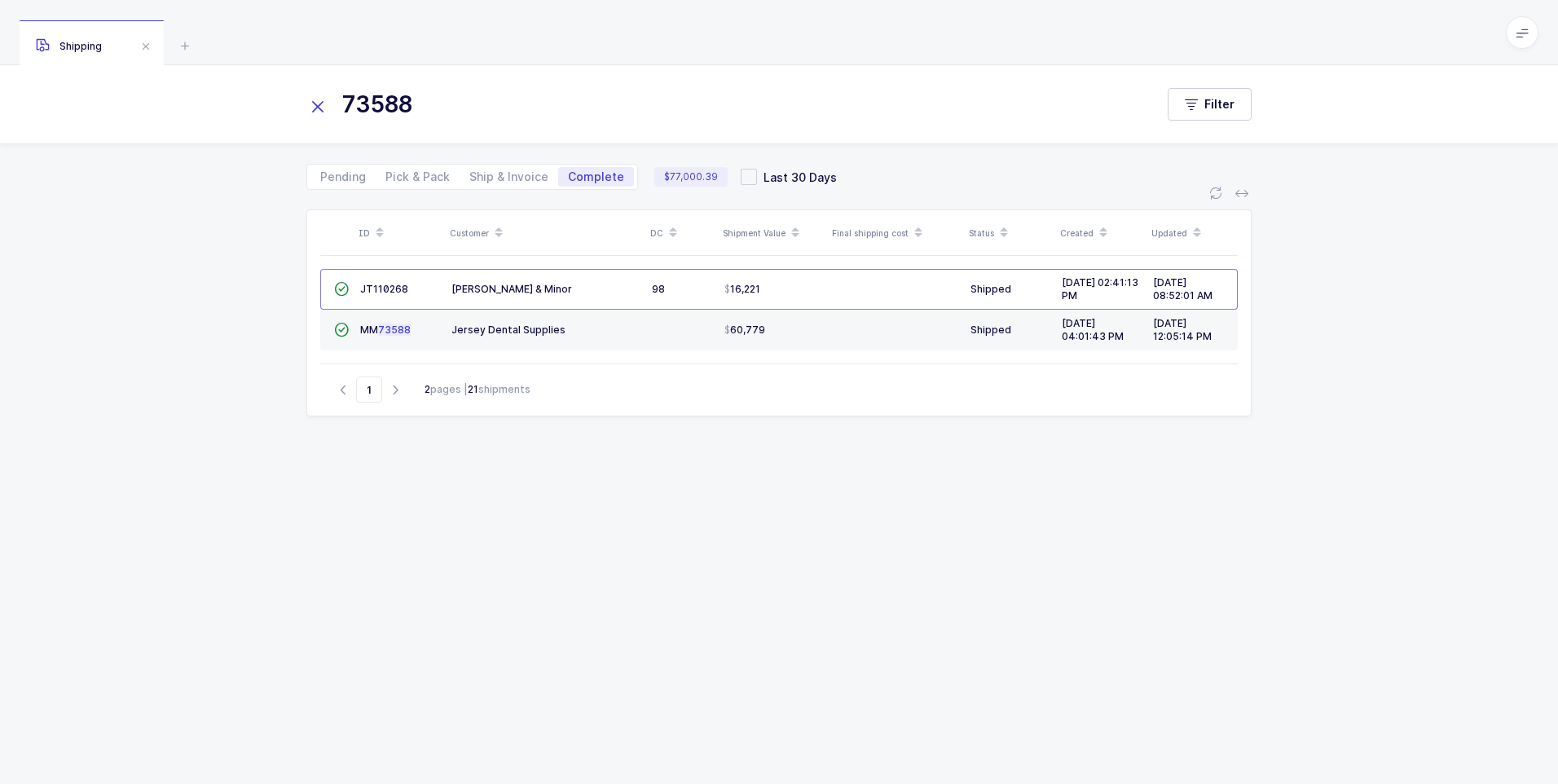
drag, startPoint x: 314, startPoint y: 112, endPoint x: 373, endPoint y: 103, distance: 59.7
click at [315, 112] on icon at bounding box center [317, 107] width 23 height 23
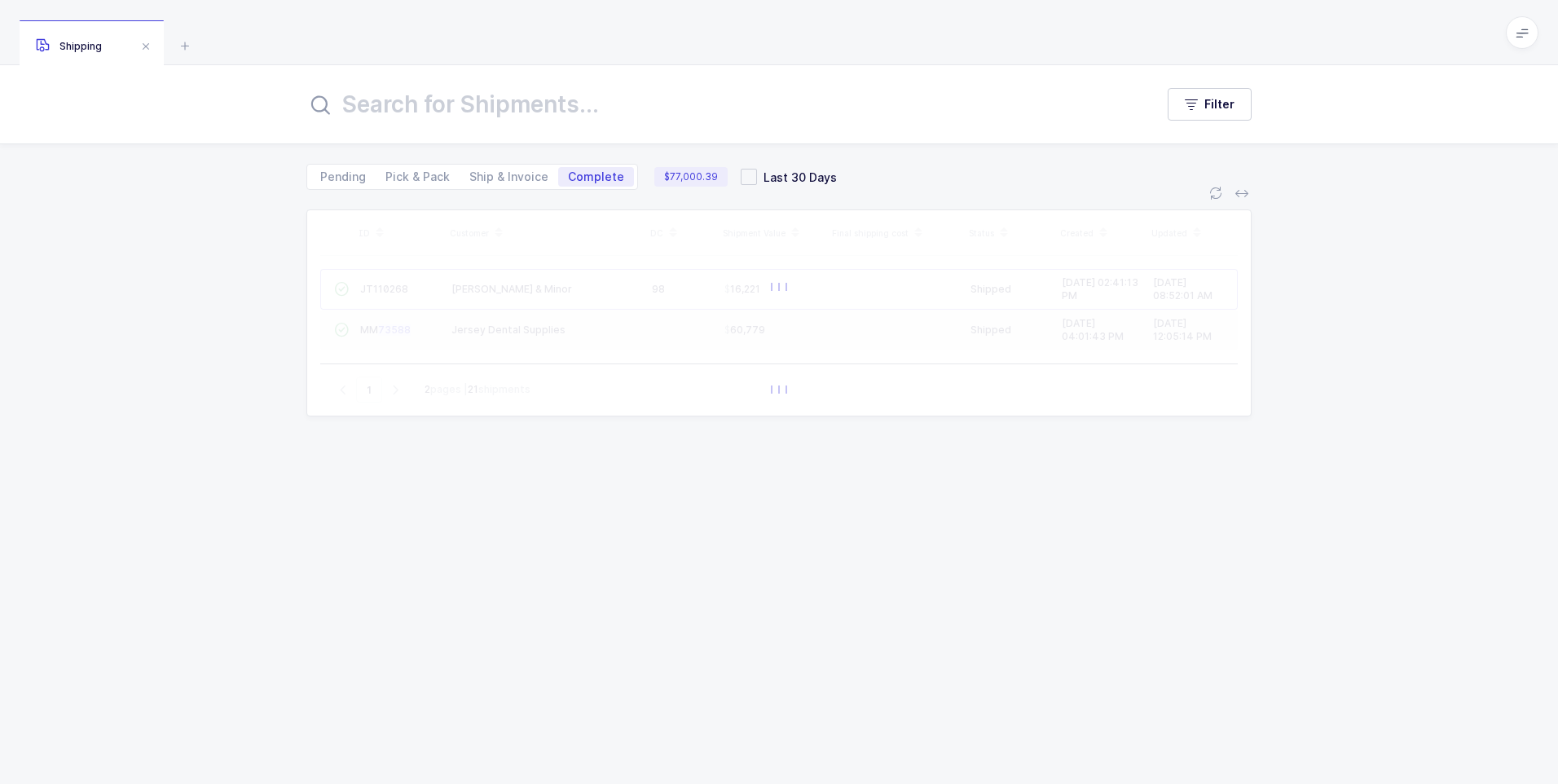
click at [382, 101] on input "text" at bounding box center [720, 104] width 829 height 39
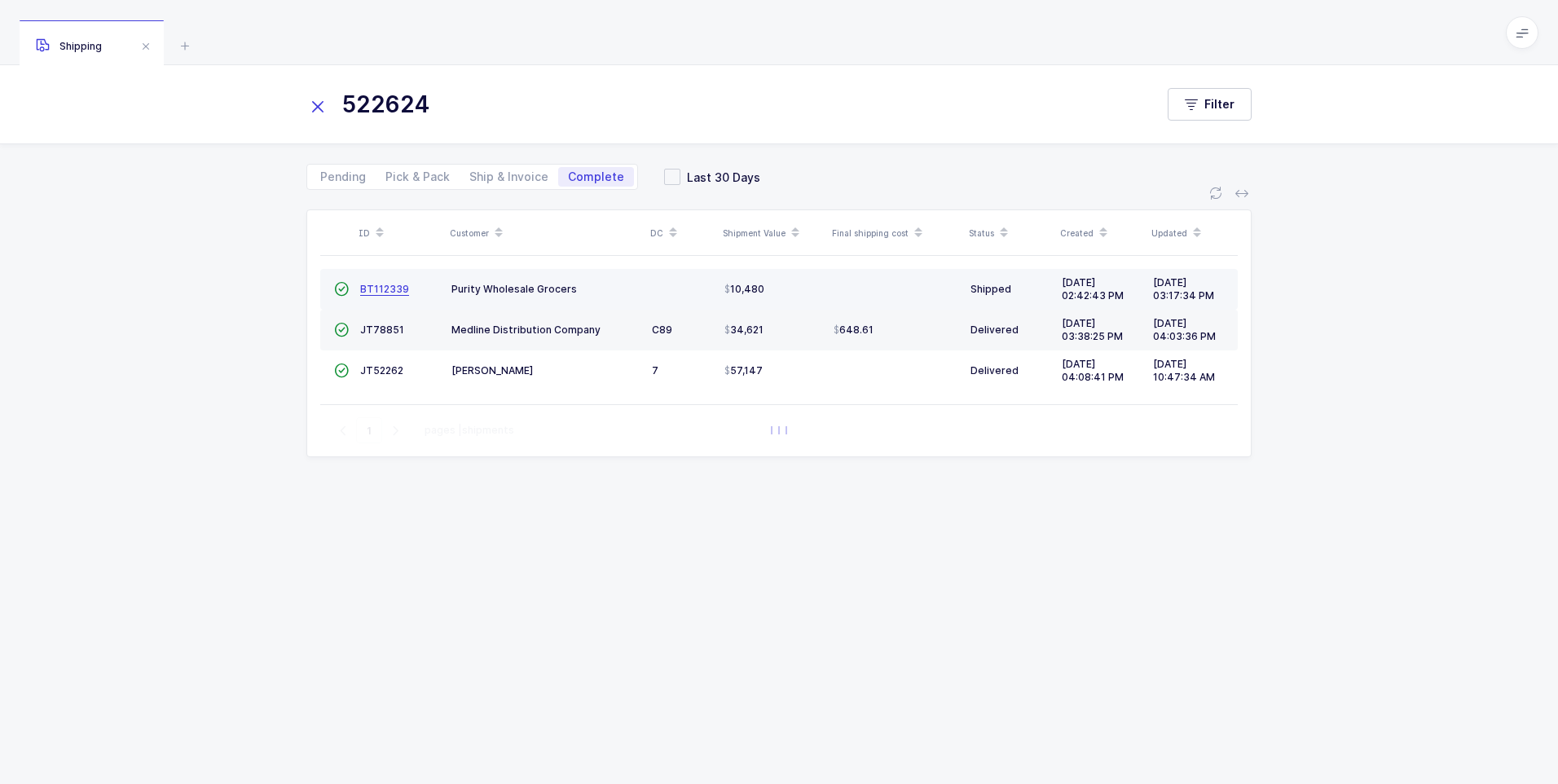
type input "522624"
click at [375, 293] on span "BT112339" at bounding box center [384, 288] width 49 height 12
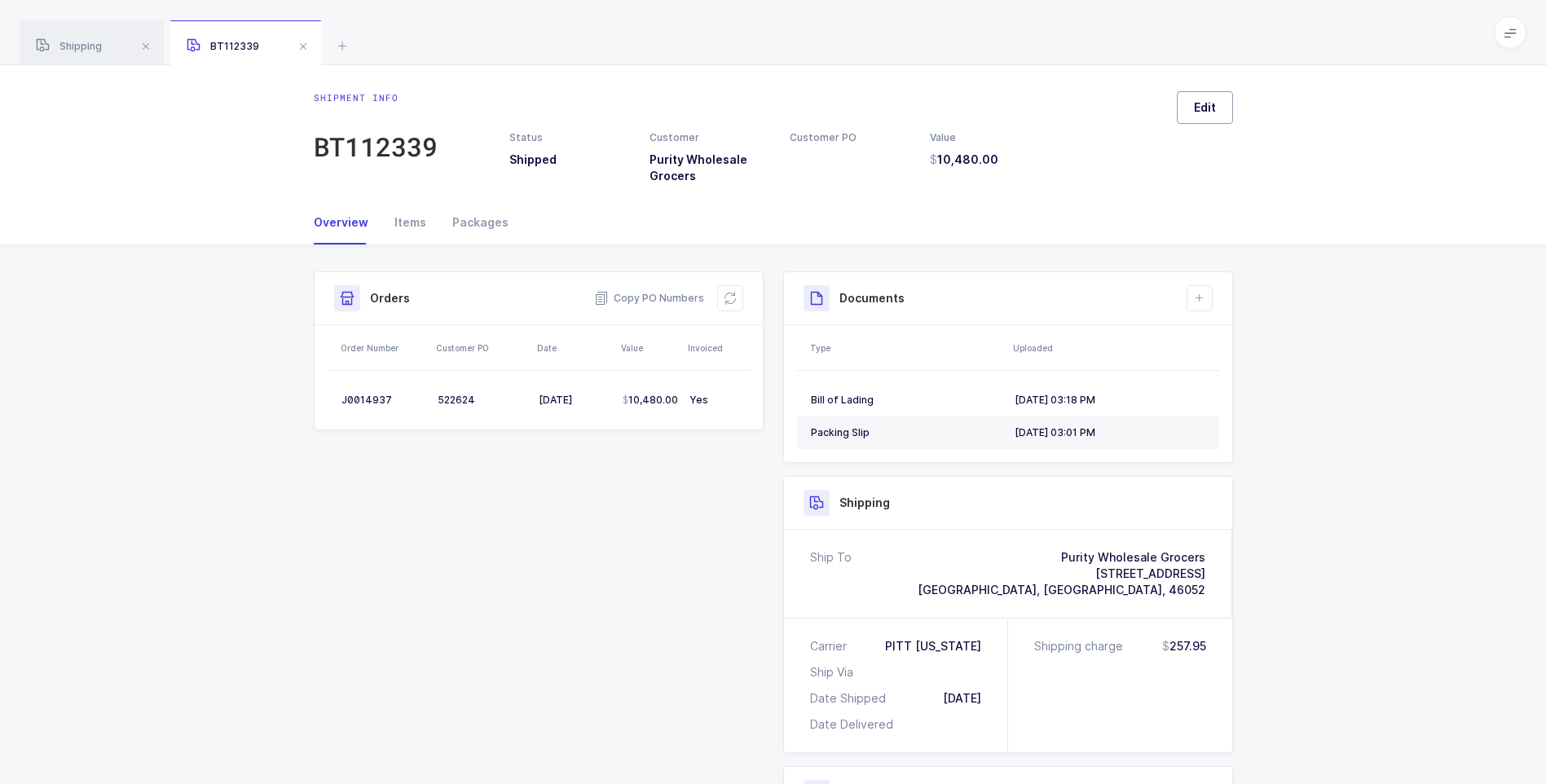
click at [1212, 107] on span "Edit" at bounding box center [1205, 107] width 22 height 16
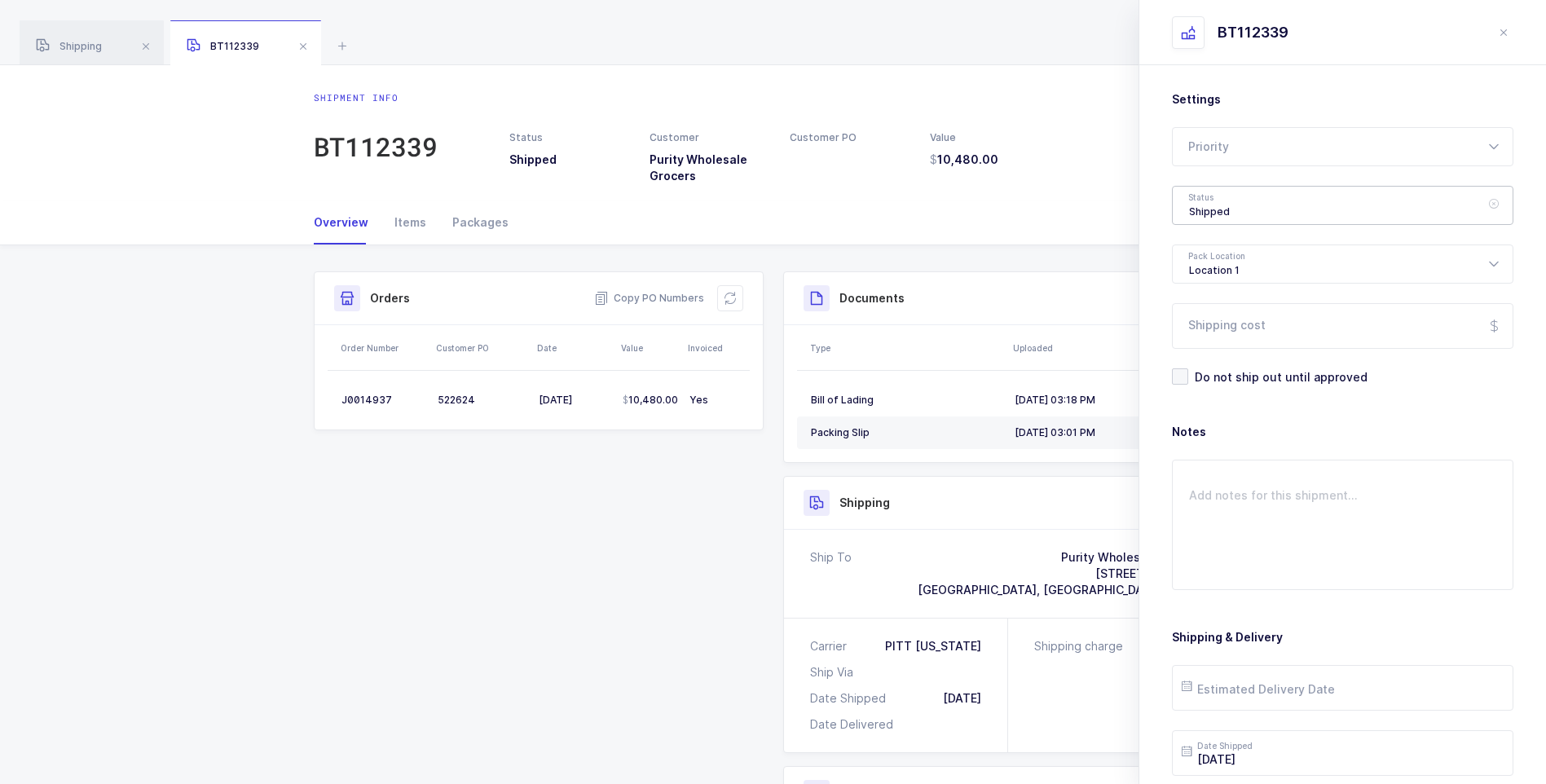
click at [1192, 209] on div "Shipped" at bounding box center [1343, 205] width 342 height 39
click at [1212, 344] on li "Delivered" at bounding box center [1349, 356] width 339 height 26
type input "Delivered"
click at [1217, 314] on input "Shipping cost" at bounding box center [1343, 326] width 342 height 46
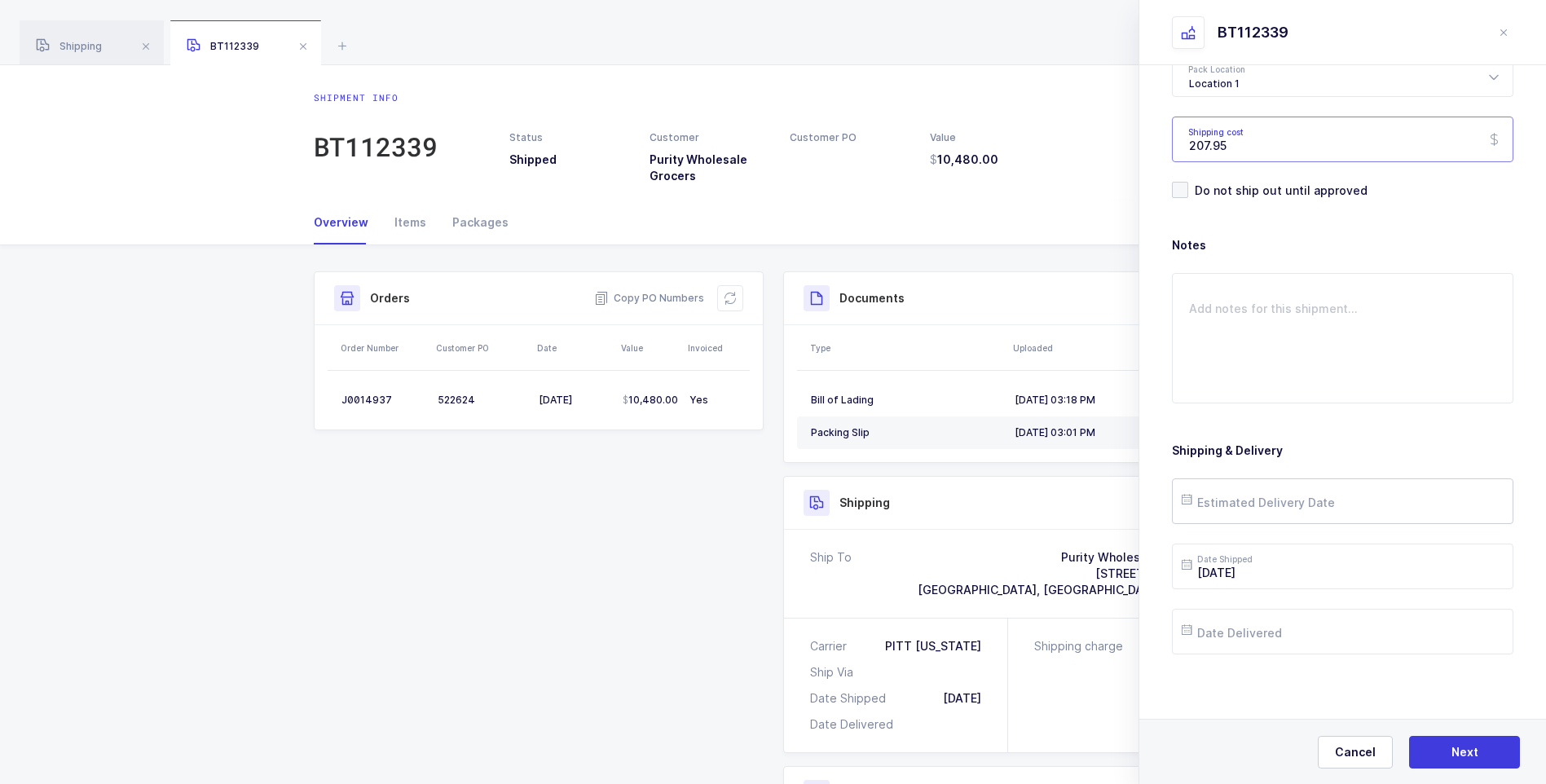
scroll to position [188, 0]
type input "207.95"
click at [1244, 498] on input "text" at bounding box center [1343, 500] width 342 height 46
click at [1336, 406] on span "28" at bounding box center [1337, 408] width 19 height 19
type input "[DATE]"
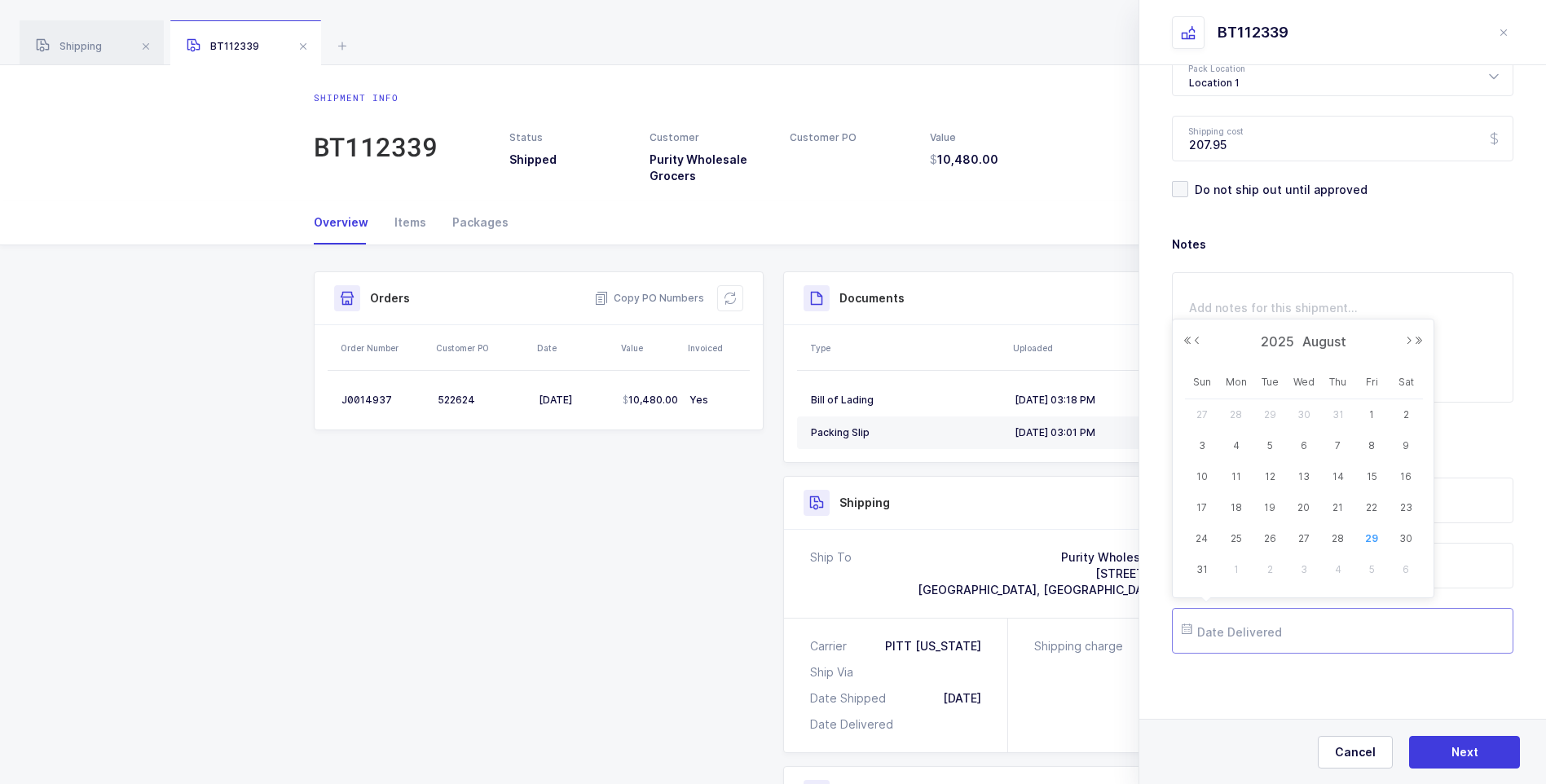
click at [1281, 626] on input "text" at bounding box center [1343, 630] width 342 height 46
click at [1336, 542] on span "28" at bounding box center [1337, 538] width 19 height 19
type input "[DATE]"
click at [1447, 747] on button "Next" at bounding box center [1465, 752] width 111 height 33
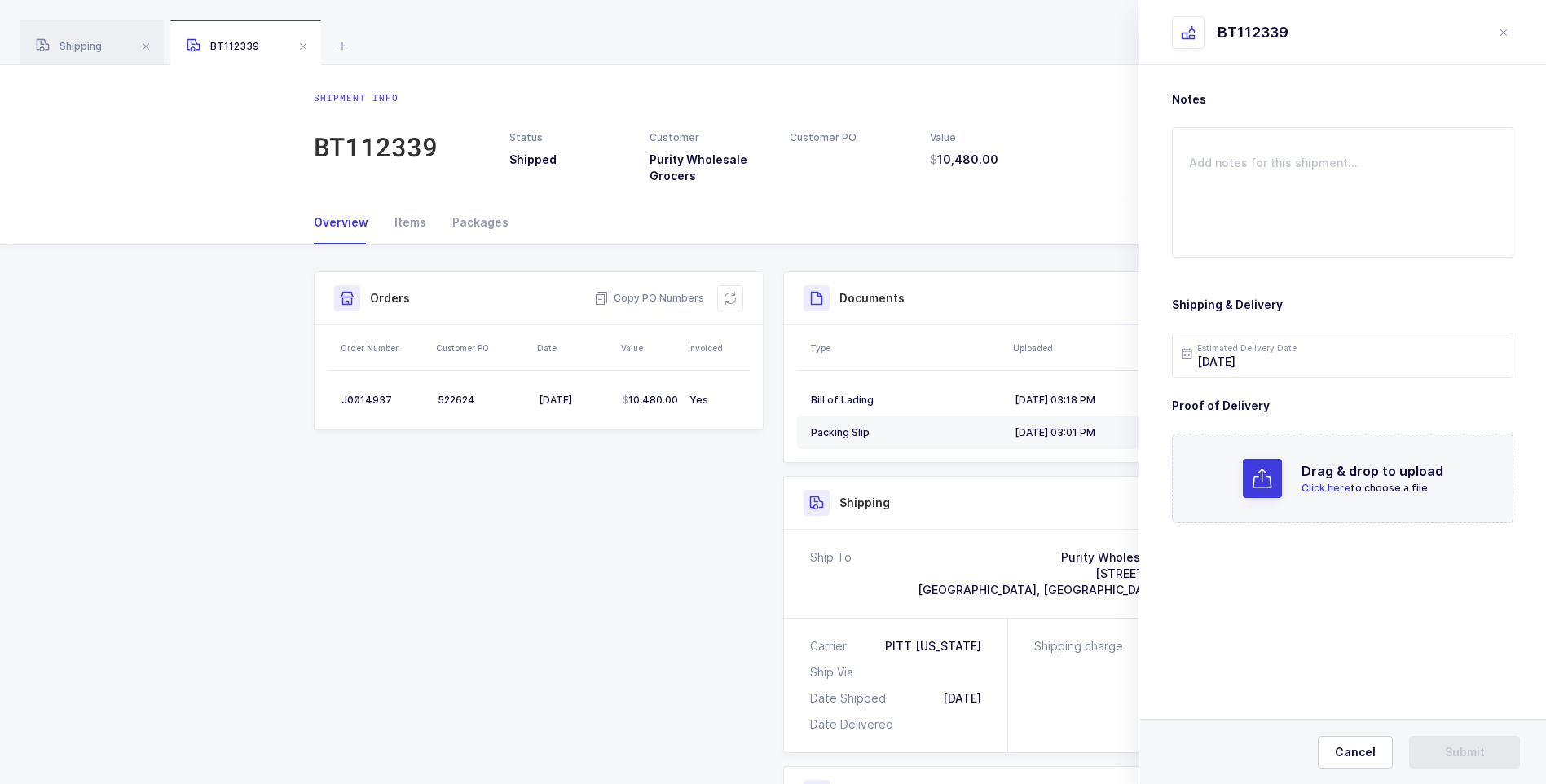
click at [1320, 493] on span "Click here" at bounding box center [1326, 487] width 49 height 12
click at [1436, 756] on button "Submit" at bounding box center [1465, 752] width 111 height 33
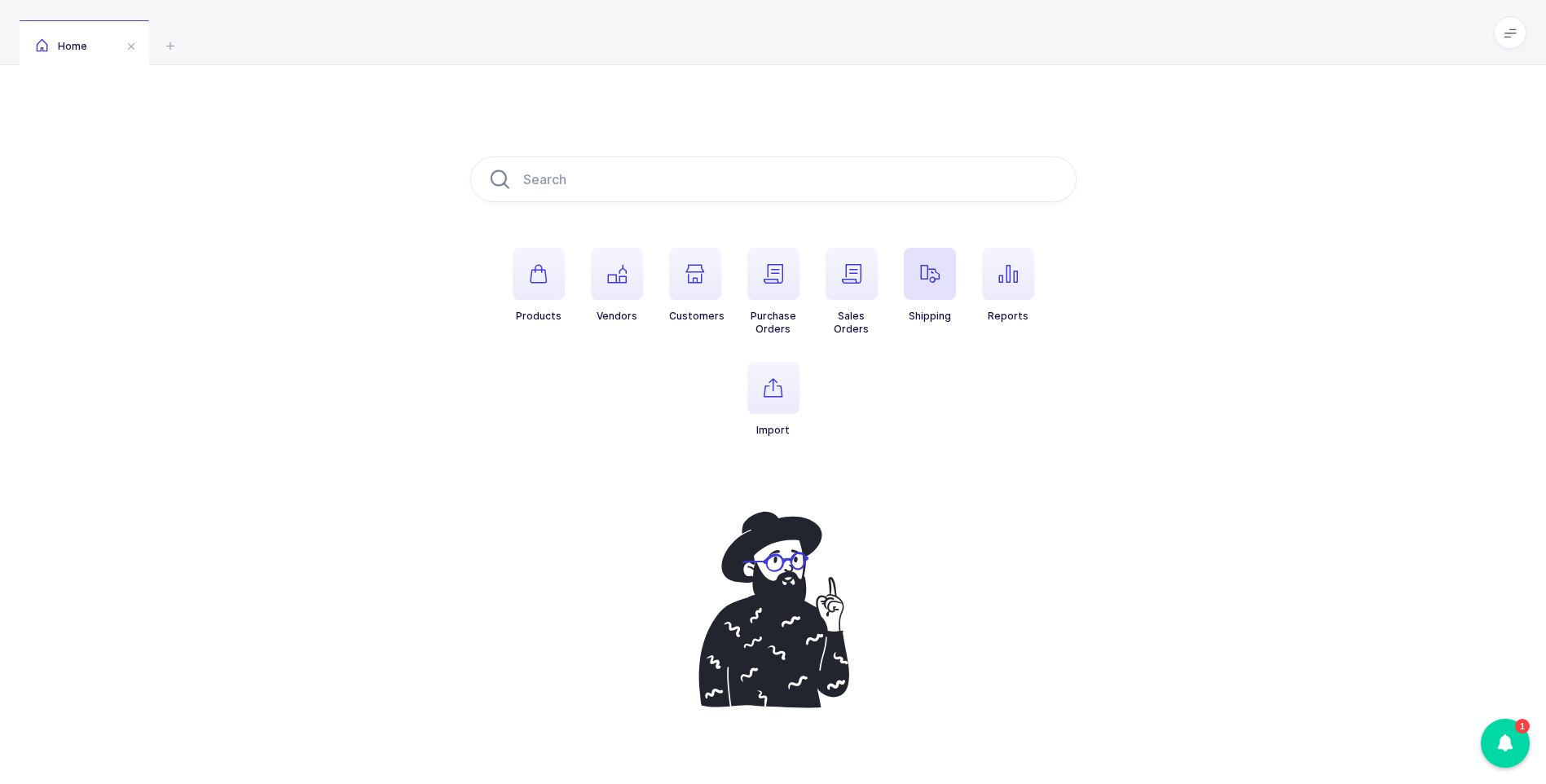
click at [916, 282] on span "button" at bounding box center [929, 273] width 52 height 52
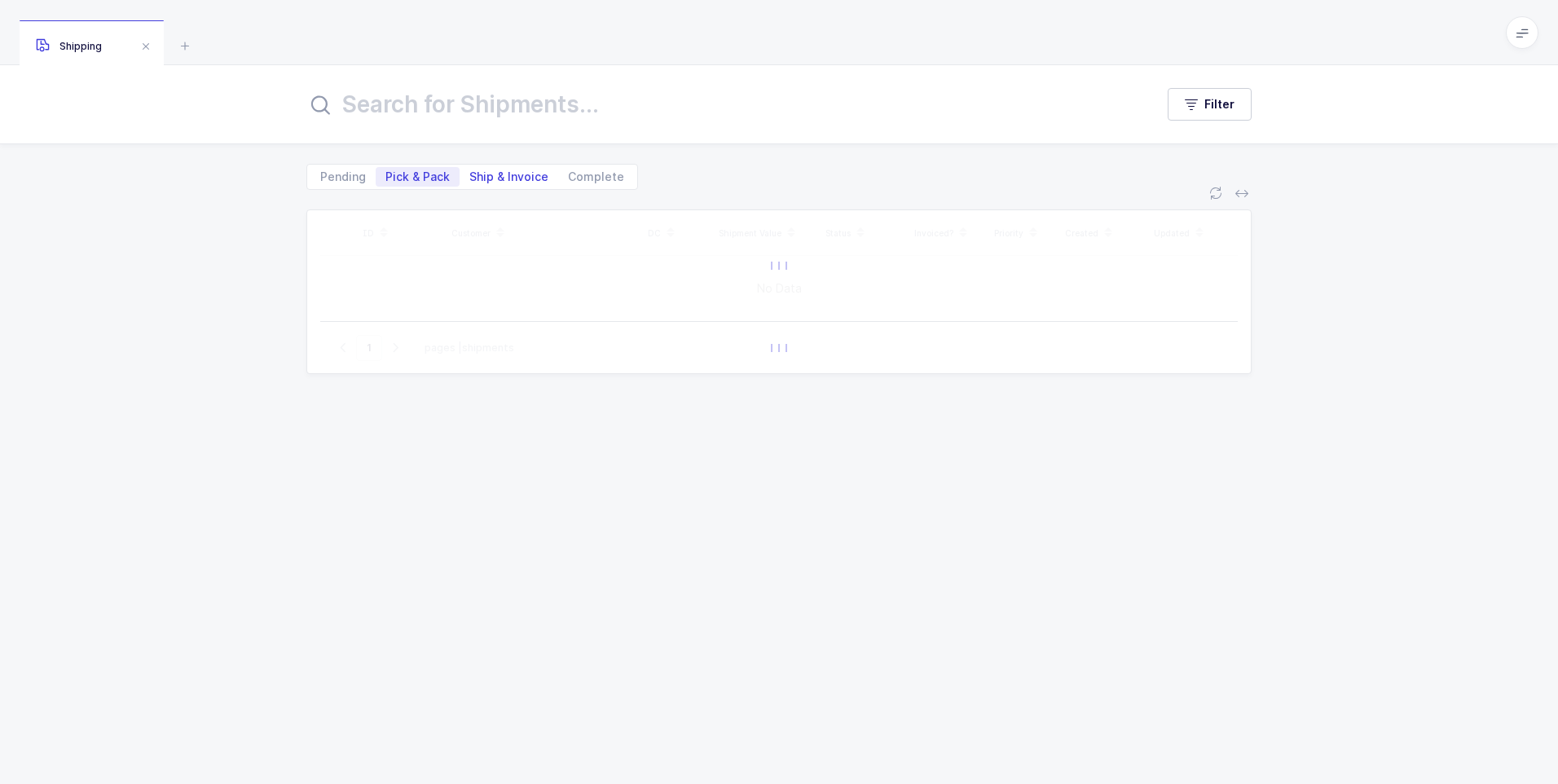
click at [519, 179] on span "Ship & Invoice" at bounding box center [508, 177] width 79 height 12
click at [470, 178] on input "Ship & Invoice" at bounding box center [465, 172] width 11 height 11
radio input "true"
radio input "false"
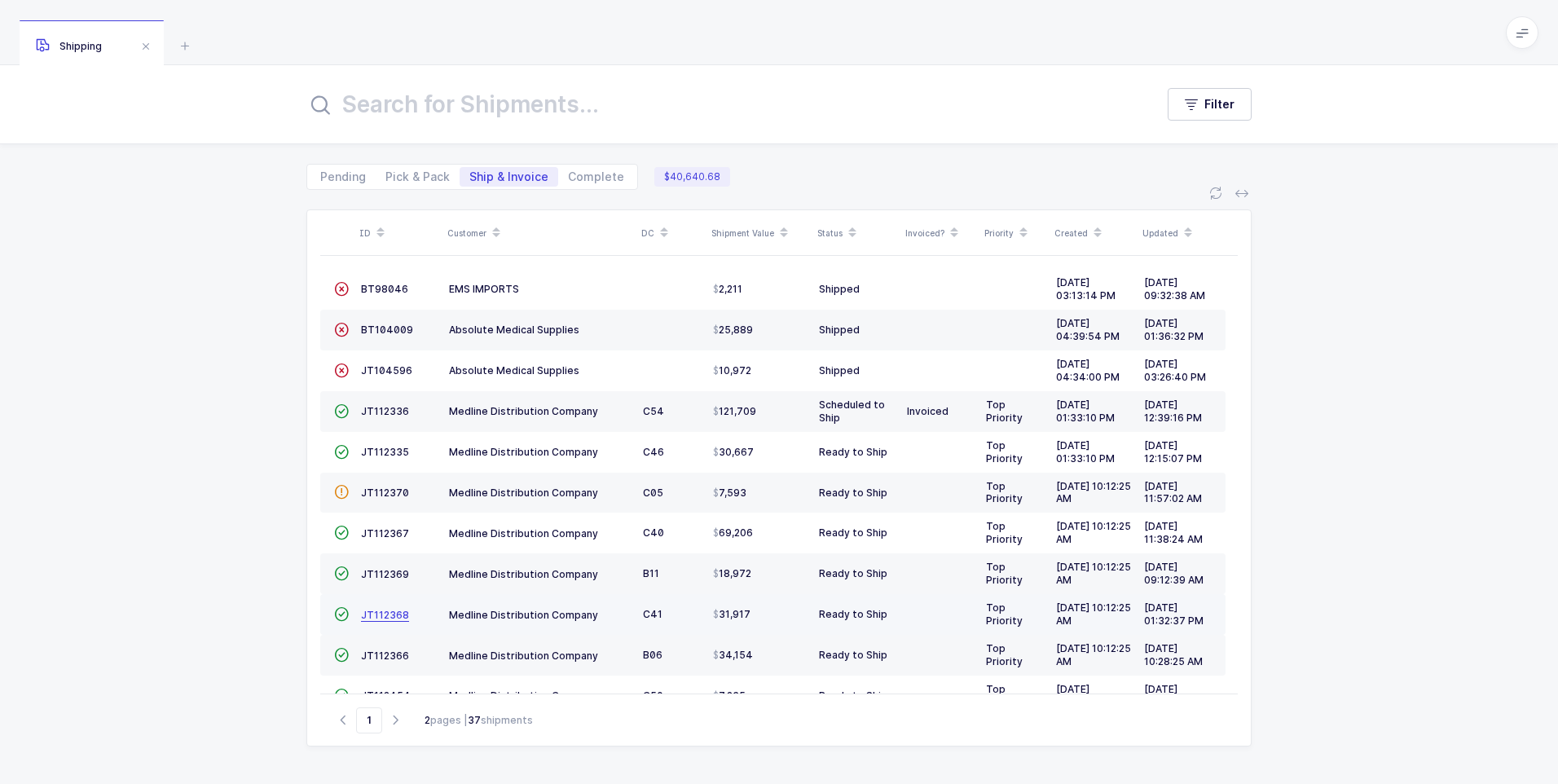
click at [383, 616] on span "JT112368" at bounding box center [384, 614] width 48 height 12
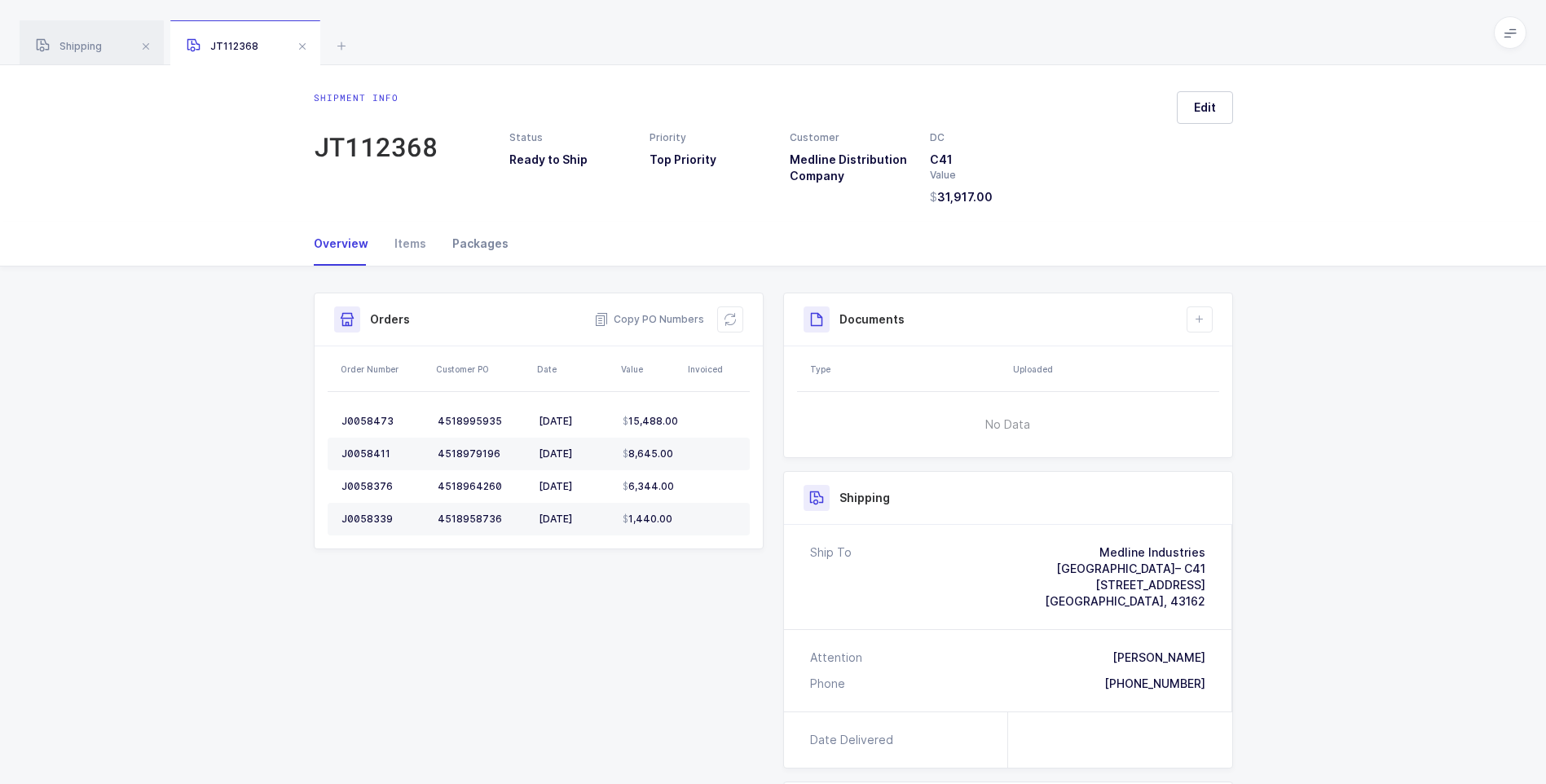
click at [470, 242] on div "Packages" at bounding box center [474, 243] width 69 height 44
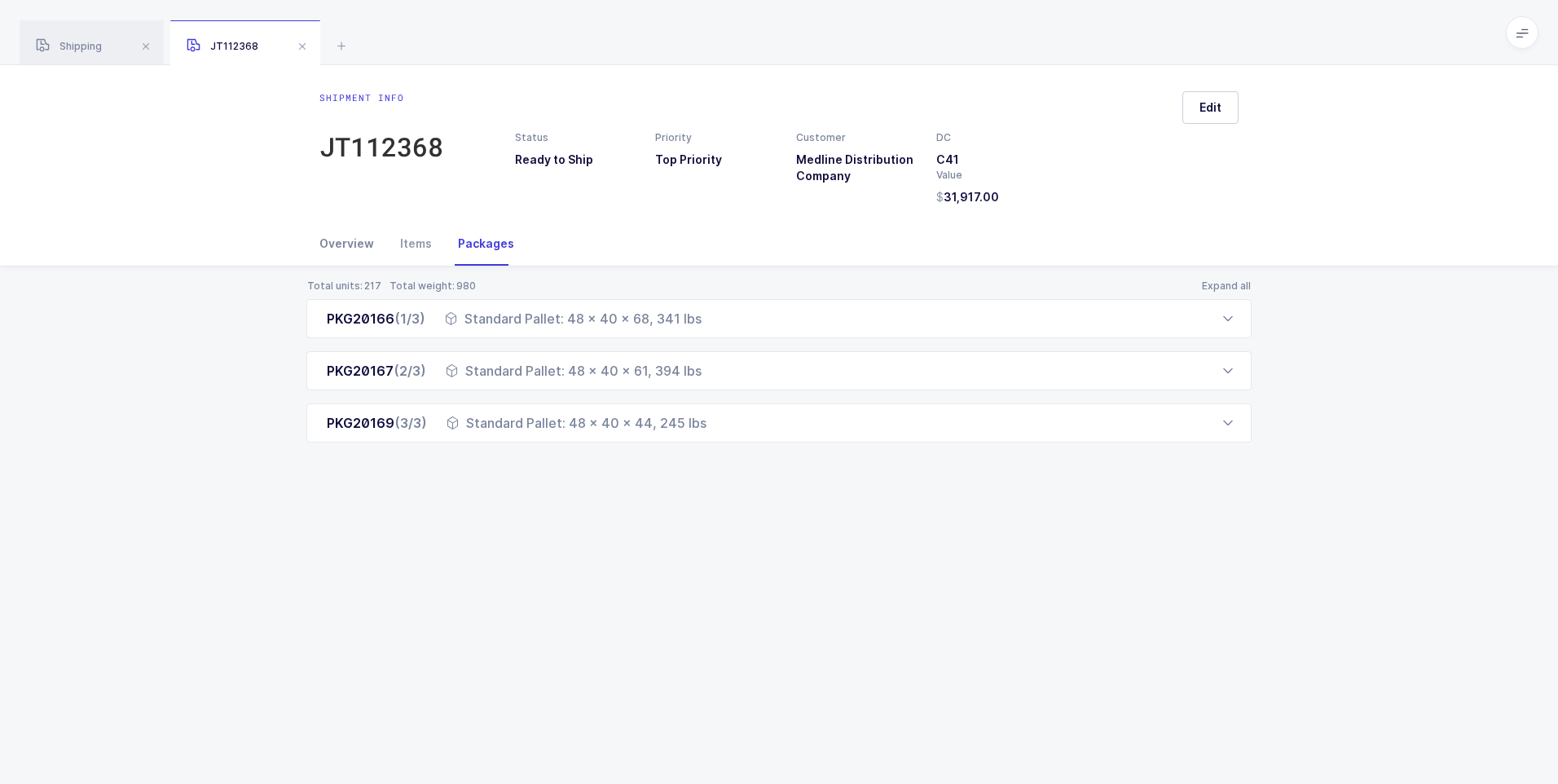
click at [349, 246] on div "Overview" at bounding box center [353, 243] width 67 height 44
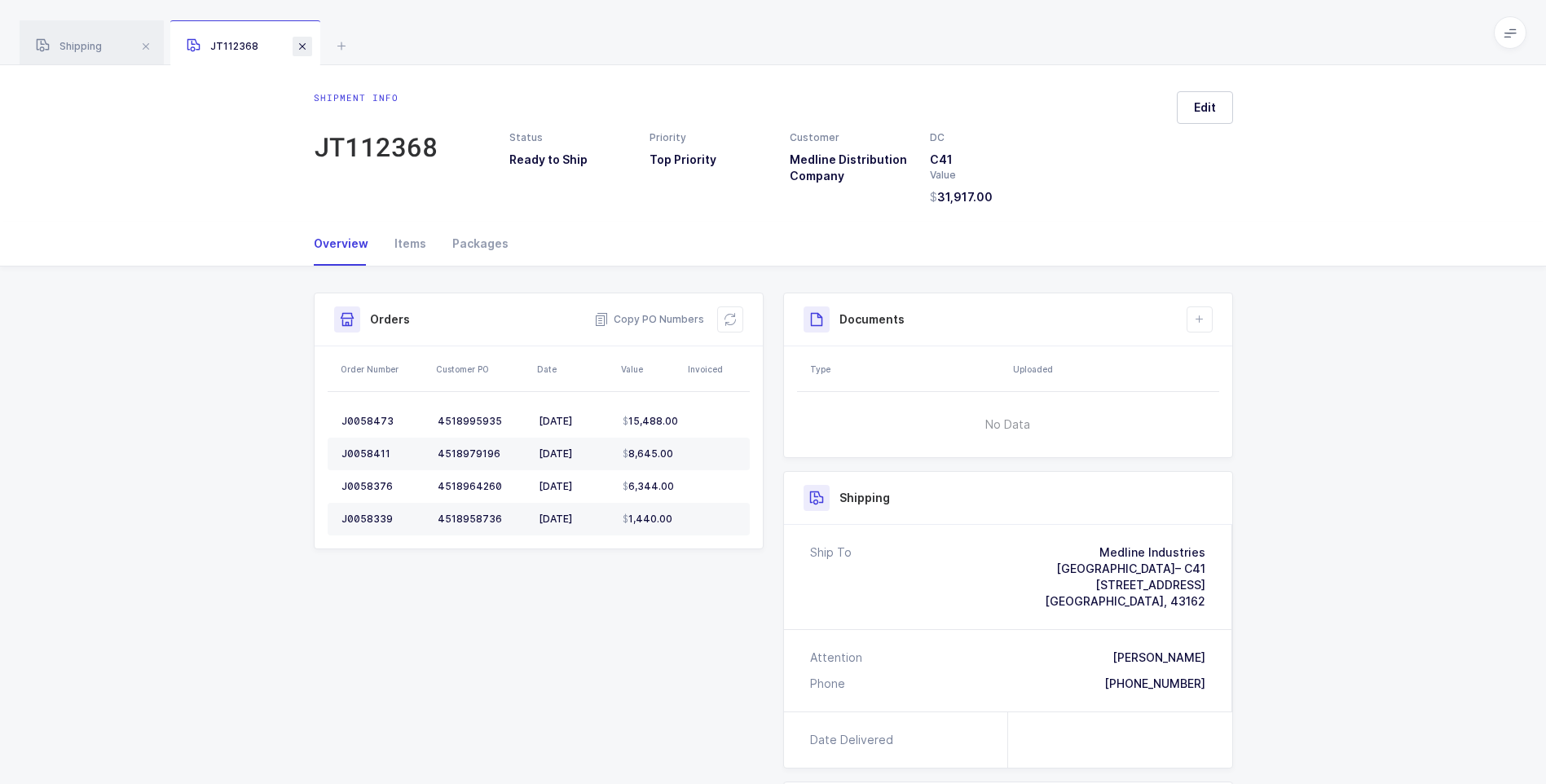
click at [302, 43] on span at bounding box center [302, 46] width 19 height 19
